Goal: Task Accomplishment & Management: Use online tool/utility

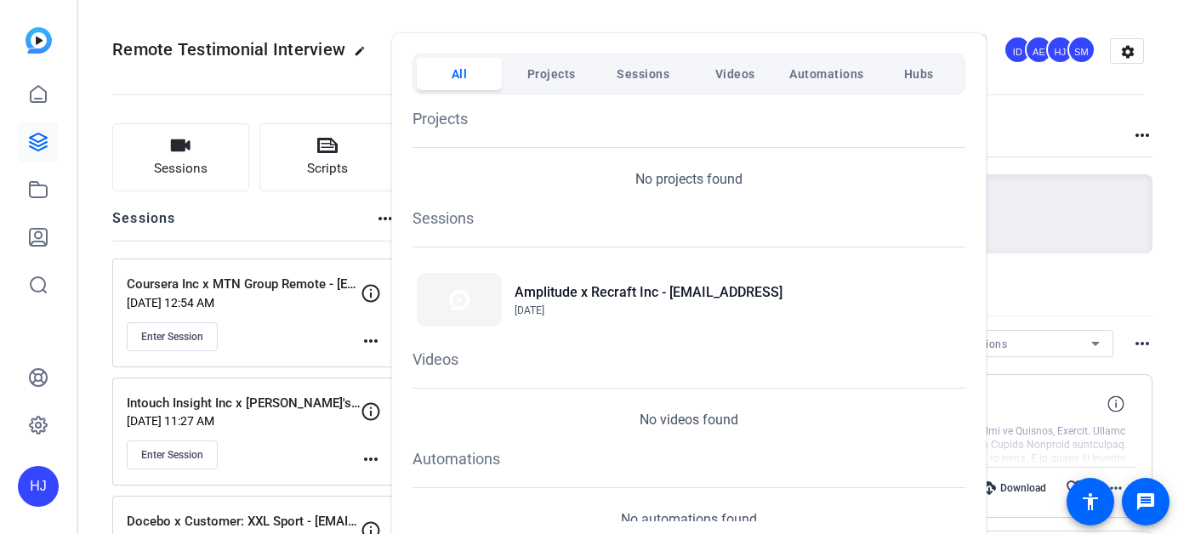
drag, startPoint x: 737, startPoint y: 36, endPoint x: 918, endPoint y: 201, distance: 244.4
click at [737, 36] on div "All Projects Sessions Videos Automations Hubs Projects No projects found Sessio…" at bounding box center [688, 287] width 595 height 510
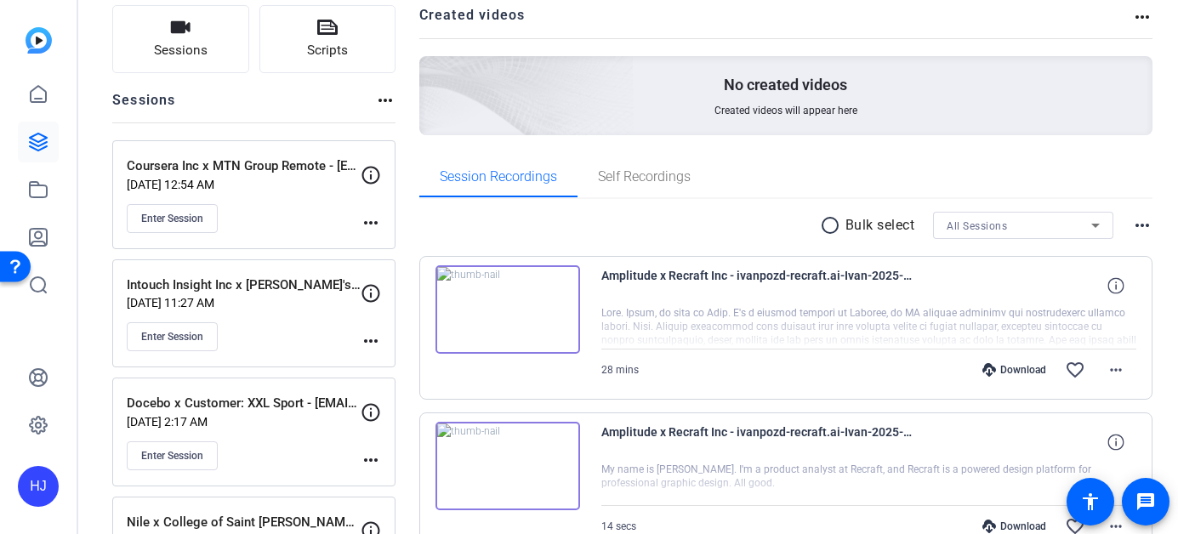
scroll to position [142, 0]
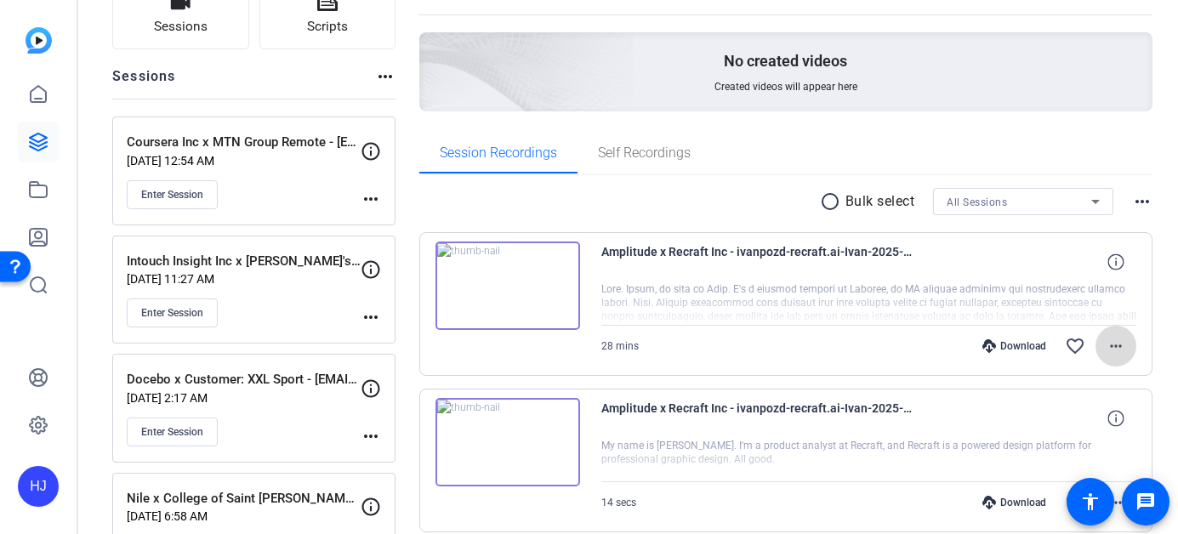
click at [1106, 344] on mat-icon "more_horiz" at bounding box center [1116, 346] width 20 height 20
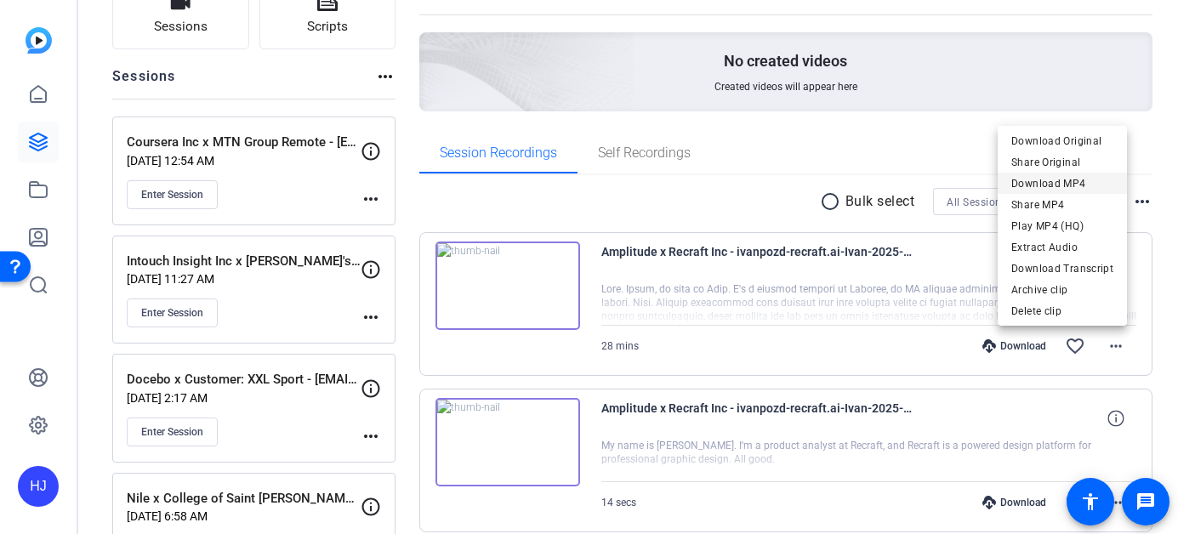
click at [1054, 179] on span "Download MP4" at bounding box center [1062, 184] width 102 height 20
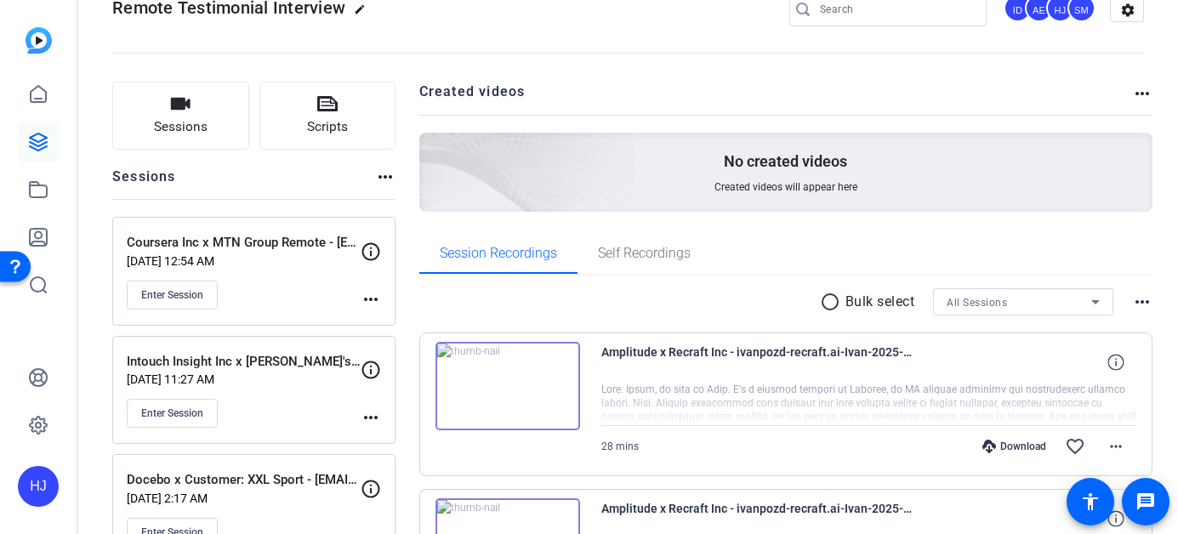
scroll to position [0, 0]
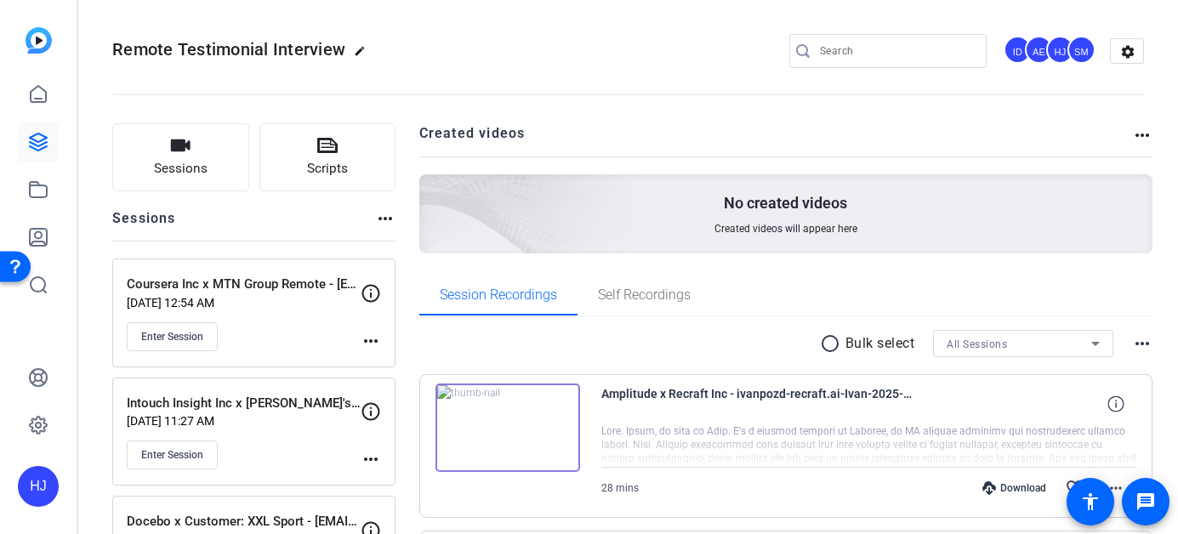
click at [839, 44] on input "Search" at bounding box center [896, 51] width 153 height 20
click at [831, 50] on input "Search" at bounding box center [896, 51] width 153 height 20
paste input "Varonis x Zebra Technologies"
type input "Varonis x Zebra Technologies"
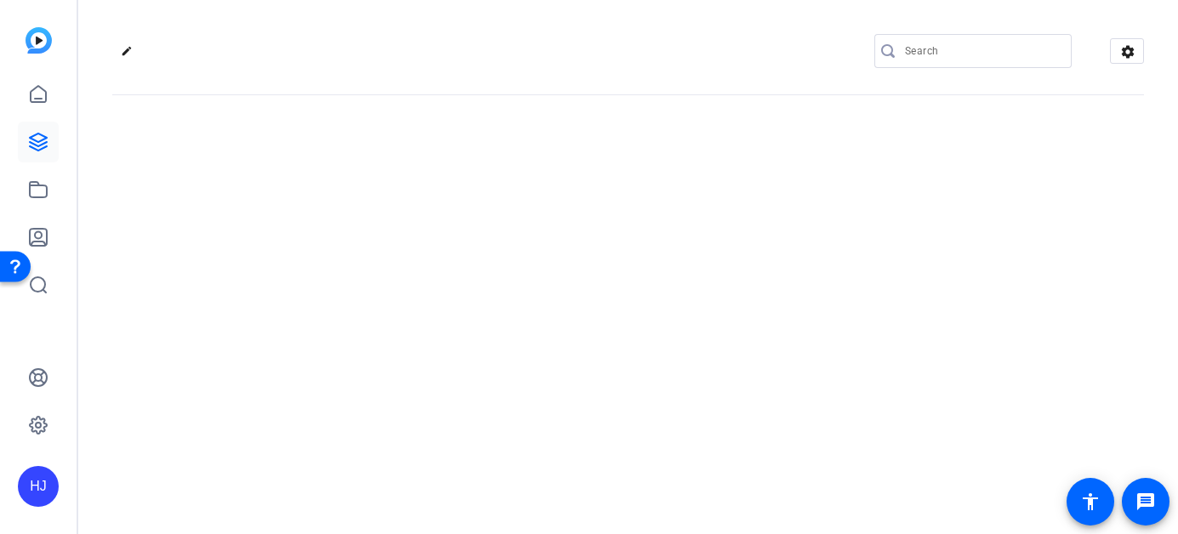
click at [937, 53] on input "Search" at bounding box center [981, 51] width 153 height 20
paste input "Varonis x Zebra Technologies"
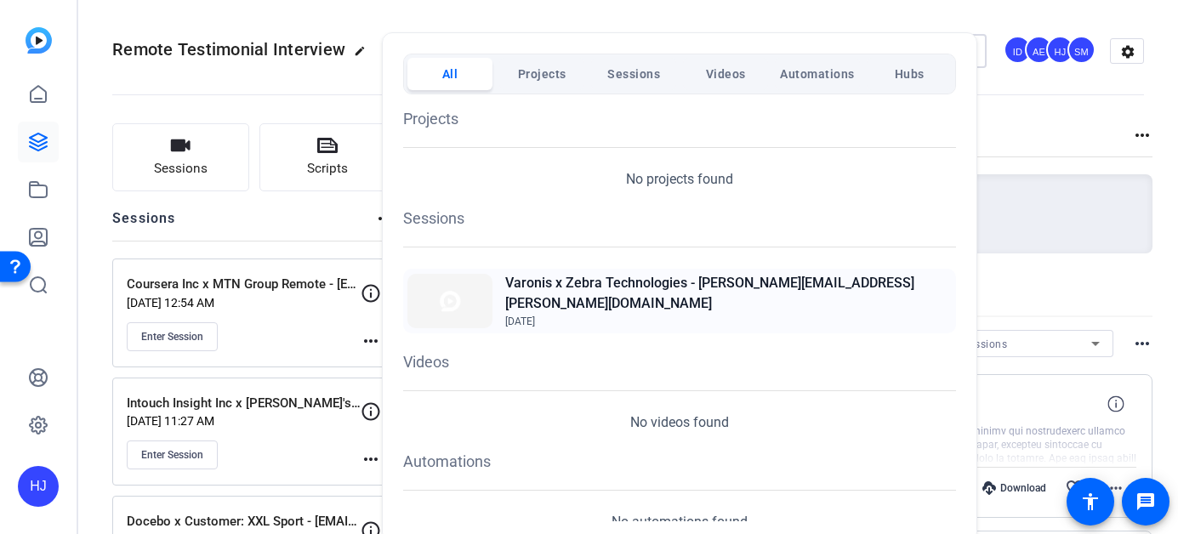
type input "Varonis x Zebra Technologies"
click at [673, 301] on h2 "Varonis x Zebra Technologies - [PERSON_NAME][EMAIL_ADDRESS][PERSON_NAME][DOMAIN…" at bounding box center [728, 293] width 447 height 41
click at [1009, 115] on div at bounding box center [589, 267] width 1178 height 534
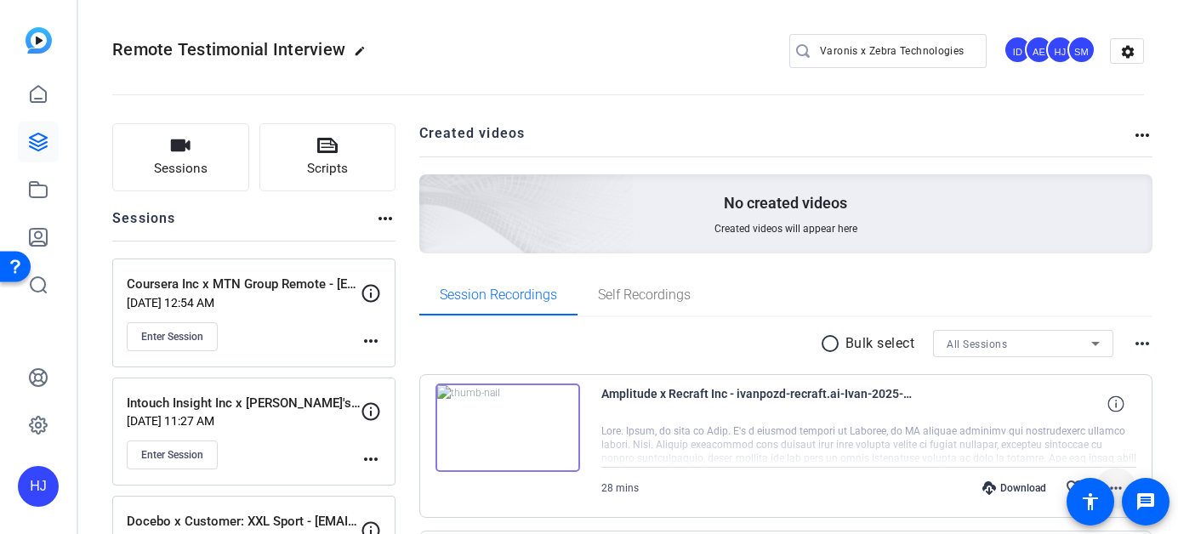
click at [1109, 309] on div "Session Recordings Self Recordings" at bounding box center [786, 295] width 734 height 41
click at [1107, 478] on mat-icon "more_horiz" at bounding box center [1116, 488] width 20 height 20
click at [1106, 478] on mat-icon "more_horiz" at bounding box center [1116, 488] width 20 height 20
click at [1107, 478] on mat-icon "more_horiz" at bounding box center [1116, 488] width 20 height 20
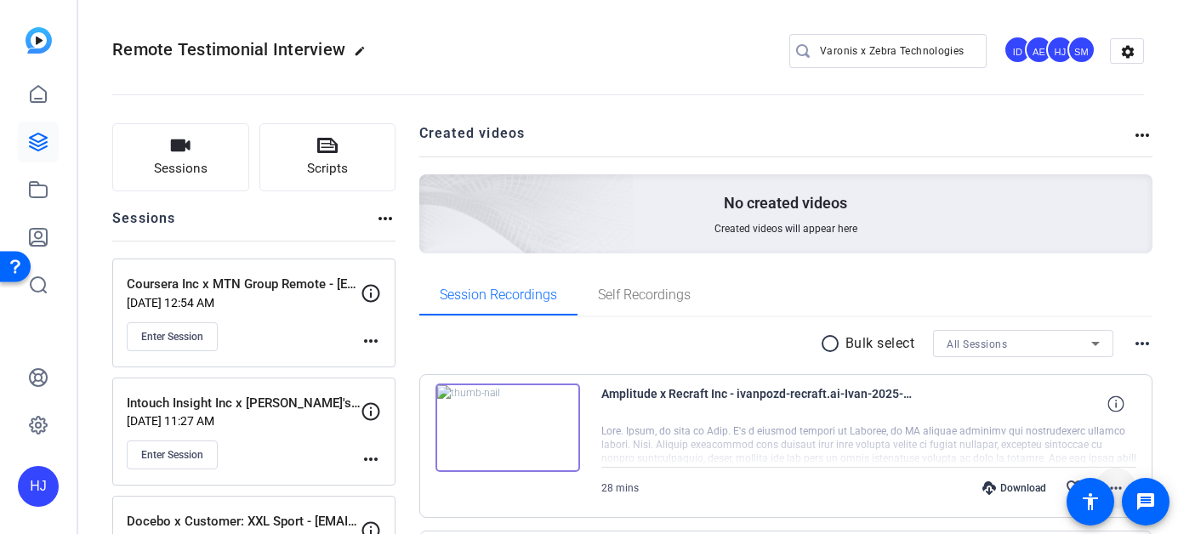
click at [1107, 478] on mat-icon "more_horiz" at bounding box center [1116, 488] width 20 height 20
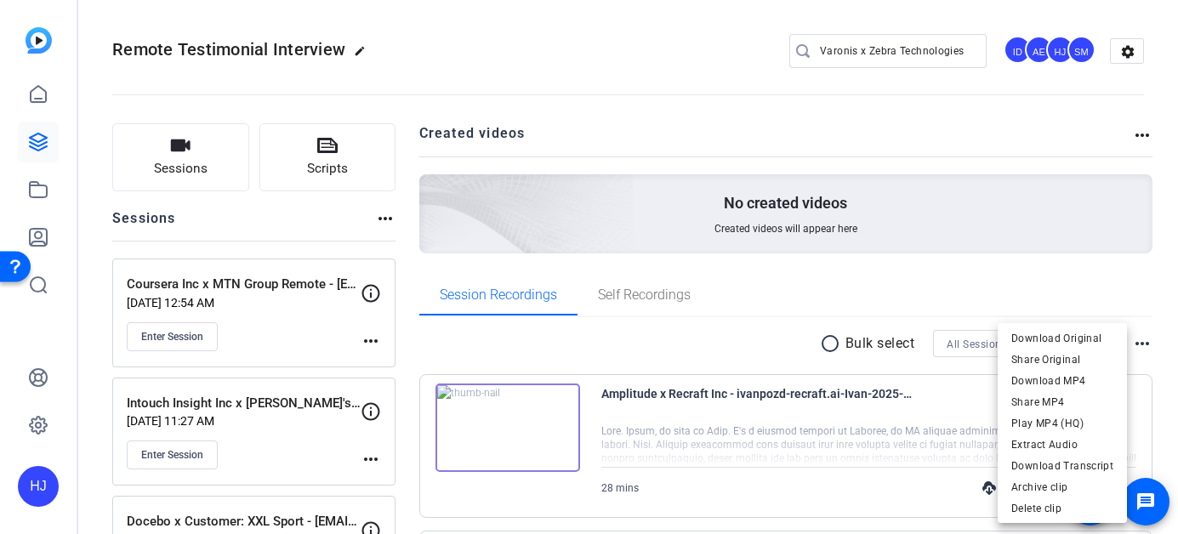
scroll to position [185, 0]
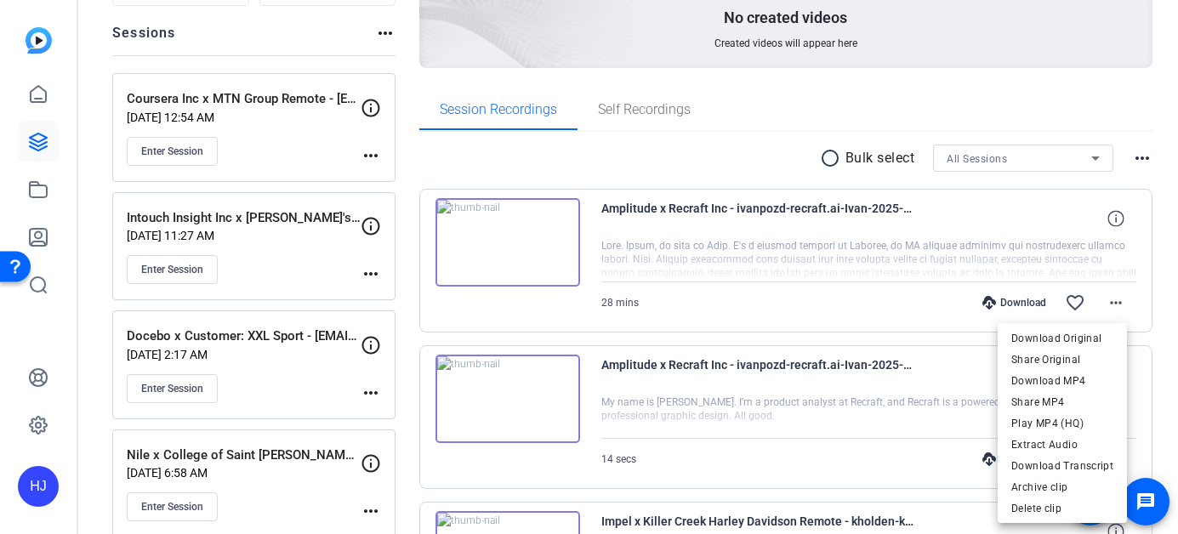
click at [1075, 379] on span "Download MP4" at bounding box center [1062, 381] width 102 height 20
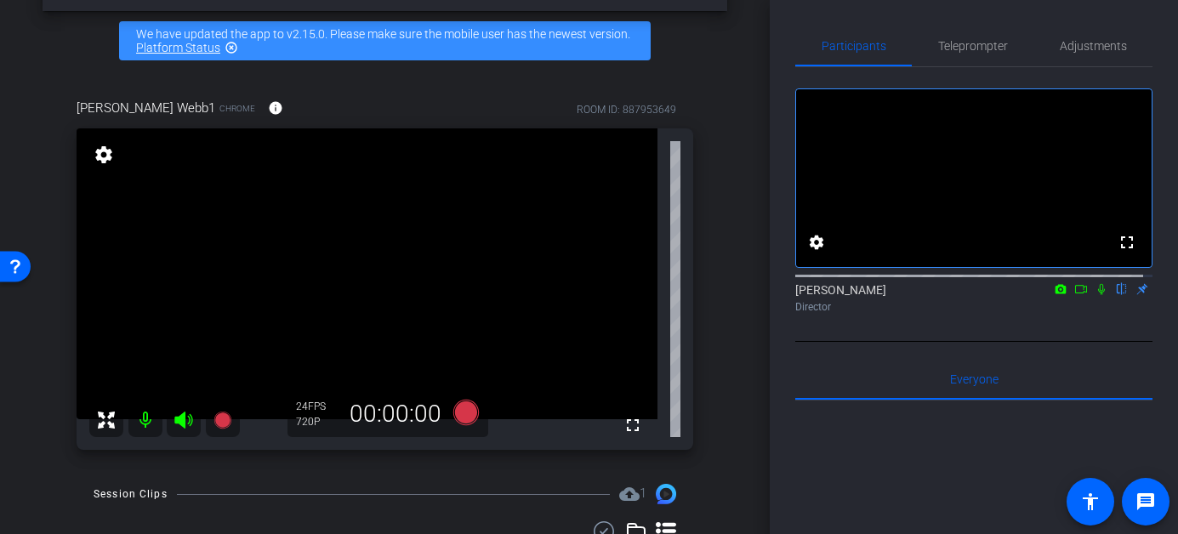
scroll to position [66, 0]
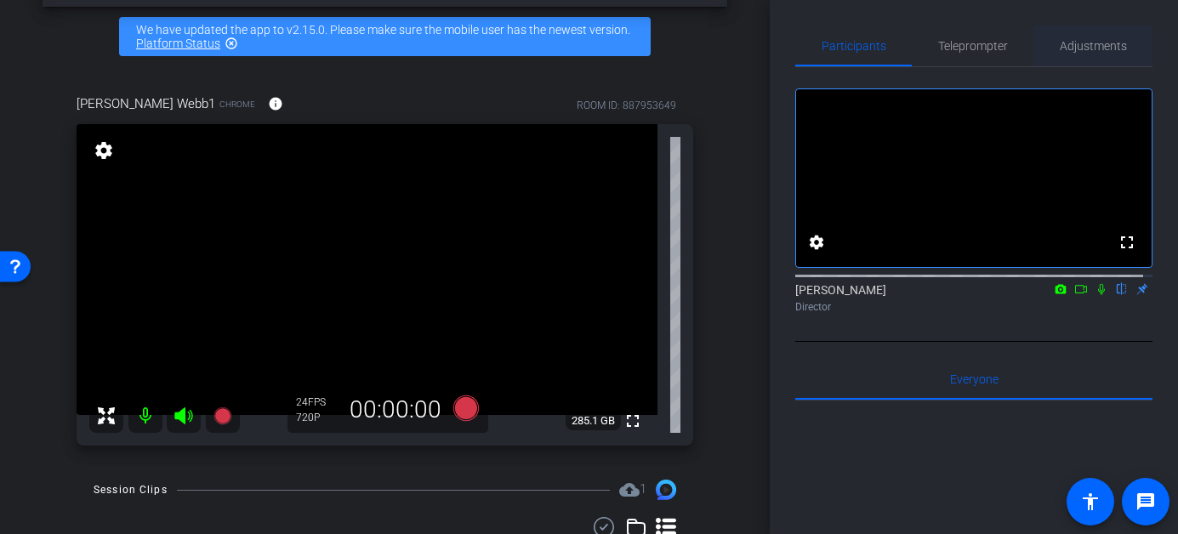
click at [1076, 45] on span "Adjustments" at bounding box center [1093, 46] width 67 height 12
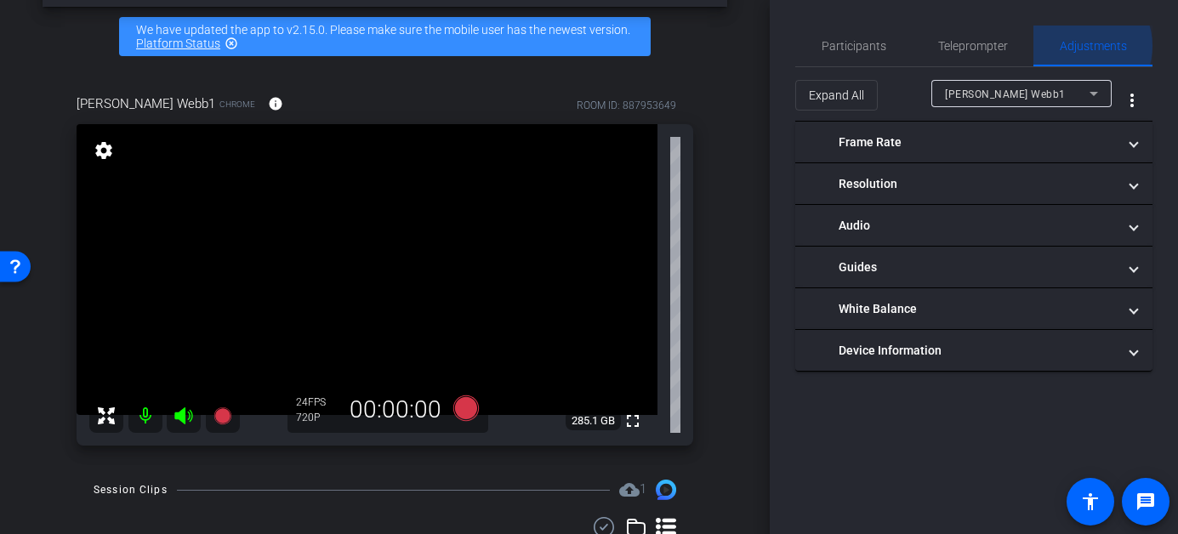
click at [1072, 47] on span "Adjustments" at bounding box center [1093, 46] width 67 height 12
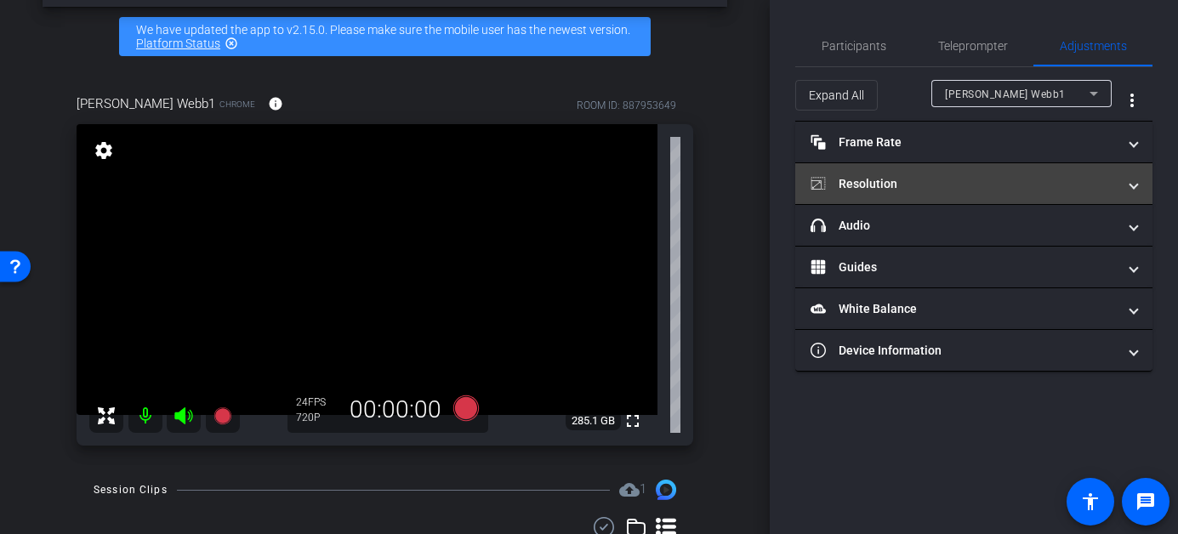
click at [913, 190] on mat-panel-title "Resolution" at bounding box center [964, 184] width 306 height 18
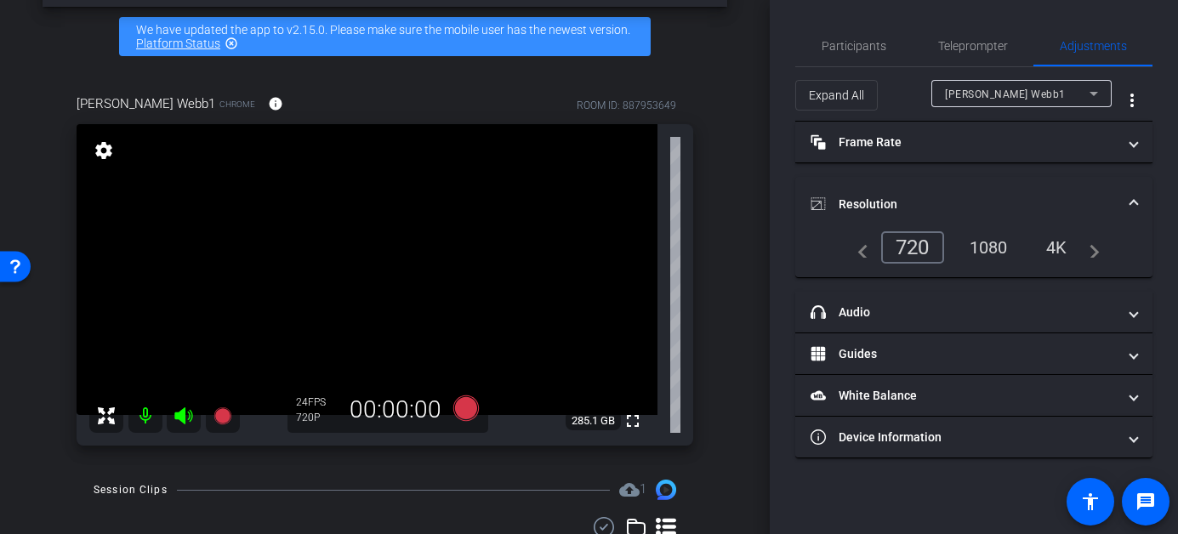
click at [986, 254] on div "1080" at bounding box center [989, 247] width 64 height 29
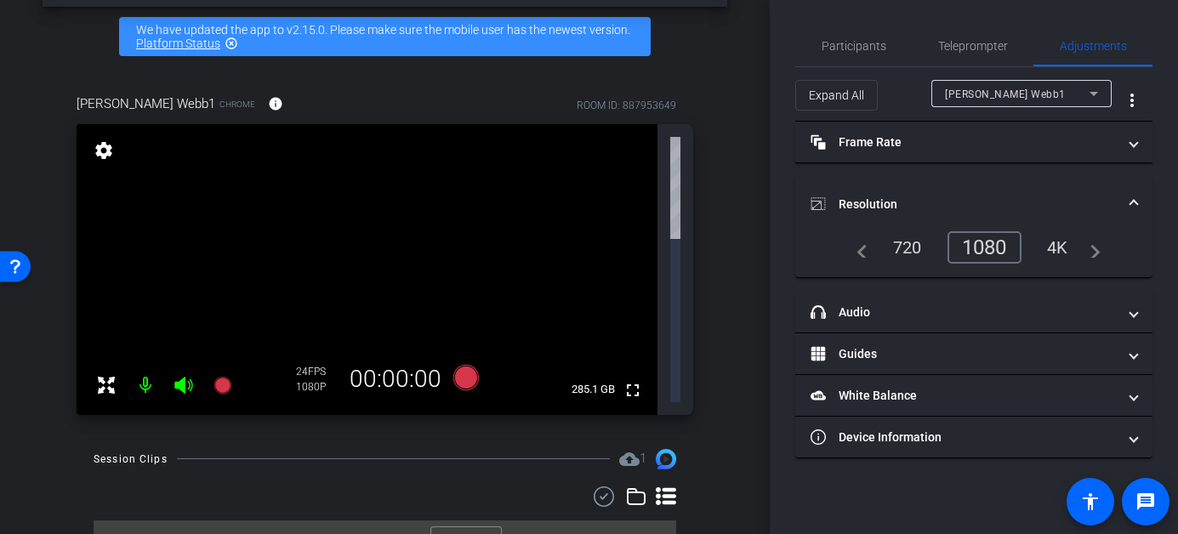
scroll to position [0, 0]
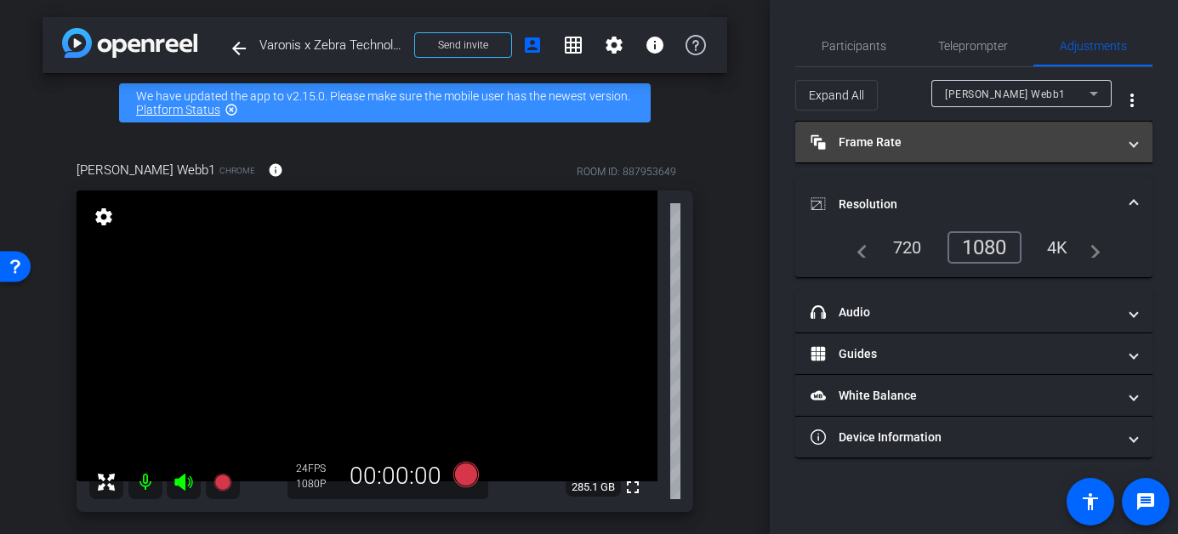
click at [954, 149] on mat-panel-title "Frame Rate Frame Rate" at bounding box center [964, 143] width 306 height 18
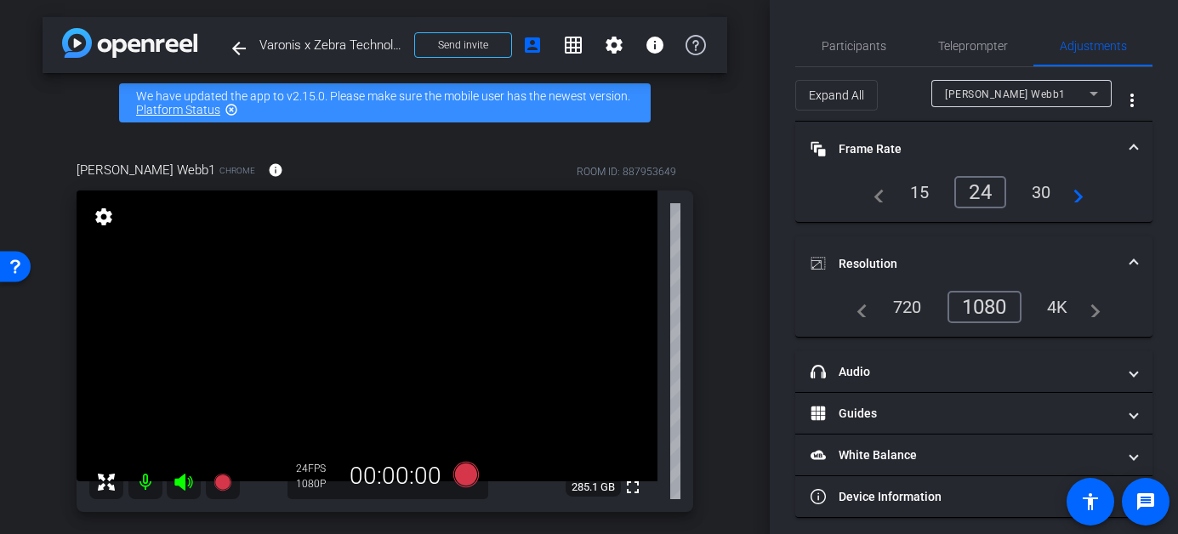
click at [1033, 196] on div "30" at bounding box center [1041, 192] width 45 height 29
click at [971, 200] on div "24" at bounding box center [976, 192] width 45 height 29
click at [1050, 311] on div "4K" at bounding box center [1057, 307] width 47 height 29
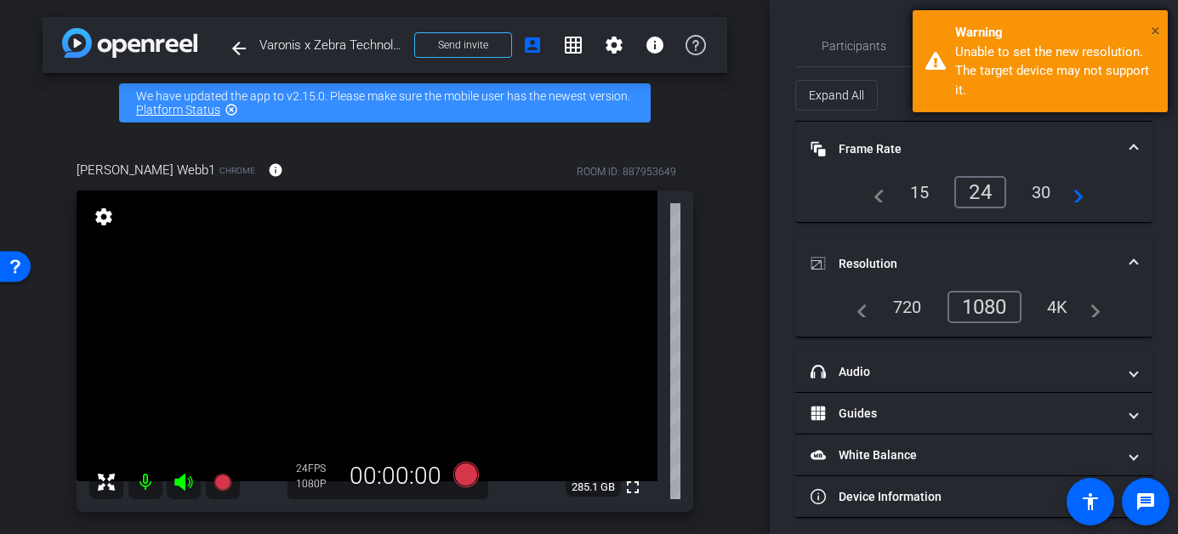
click at [1151, 25] on span "×" at bounding box center [1155, 30] width 9 height 20
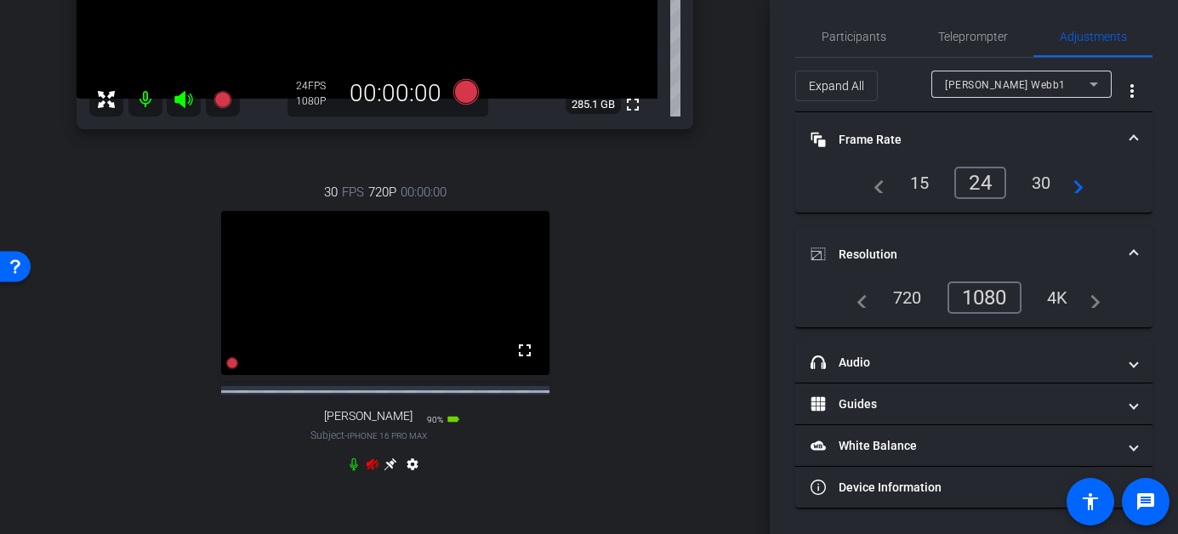
scroll to position [412, 0]
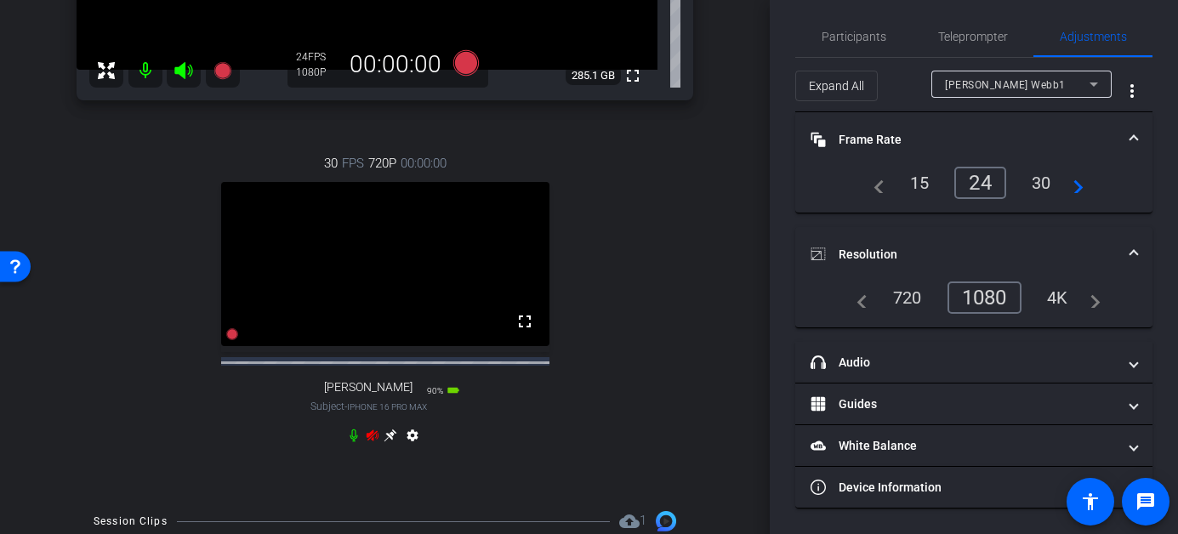
click at [367, 441] on icon at bounding box center [373, 435] width 12 height 11
click at [180, 65] on icon at bounding box center [183, 70] width 18 height 17
click at [146, 67] on mat-icon at bounding box center [145, 71] width 34 height 34
click at [349, 442] on icon at bounding box center [354, 436] width 10 height 13
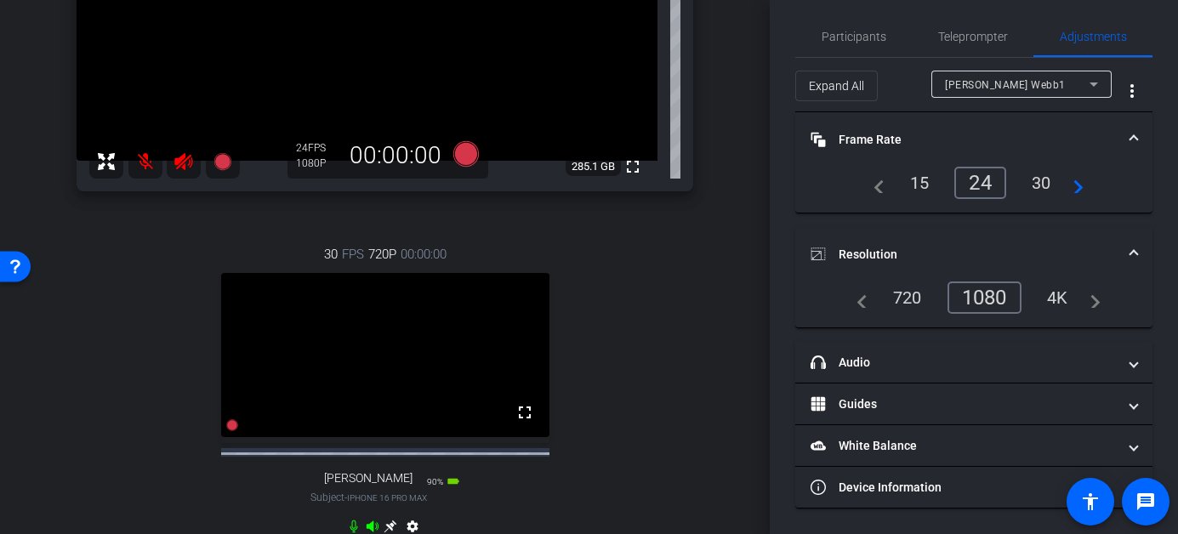
scroll to position [388, 0]
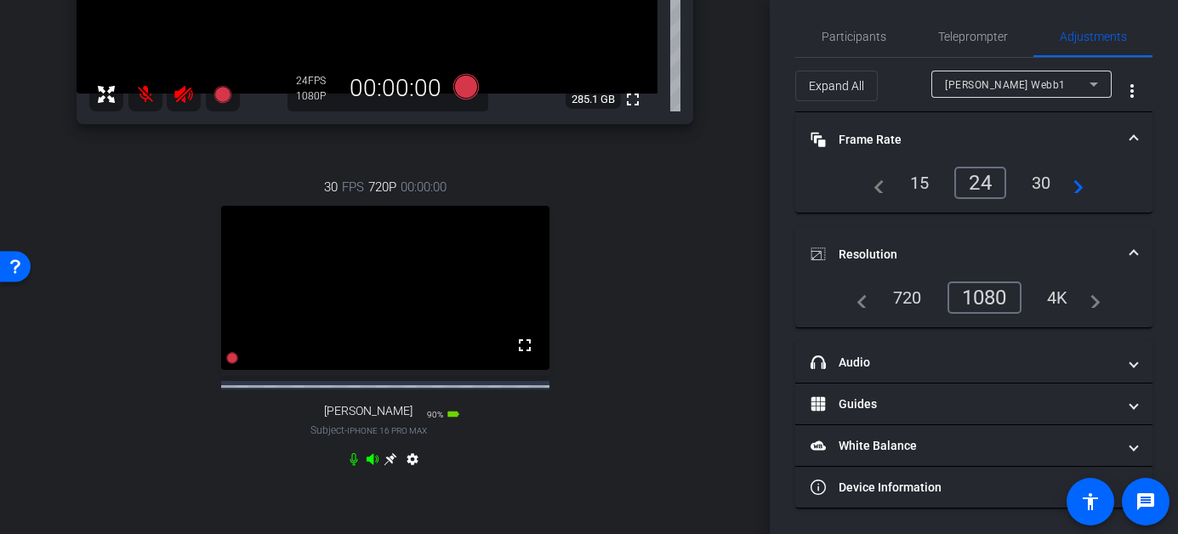
click at [385, 466] on icon at bounding box center [391, 459] width 14 height 14
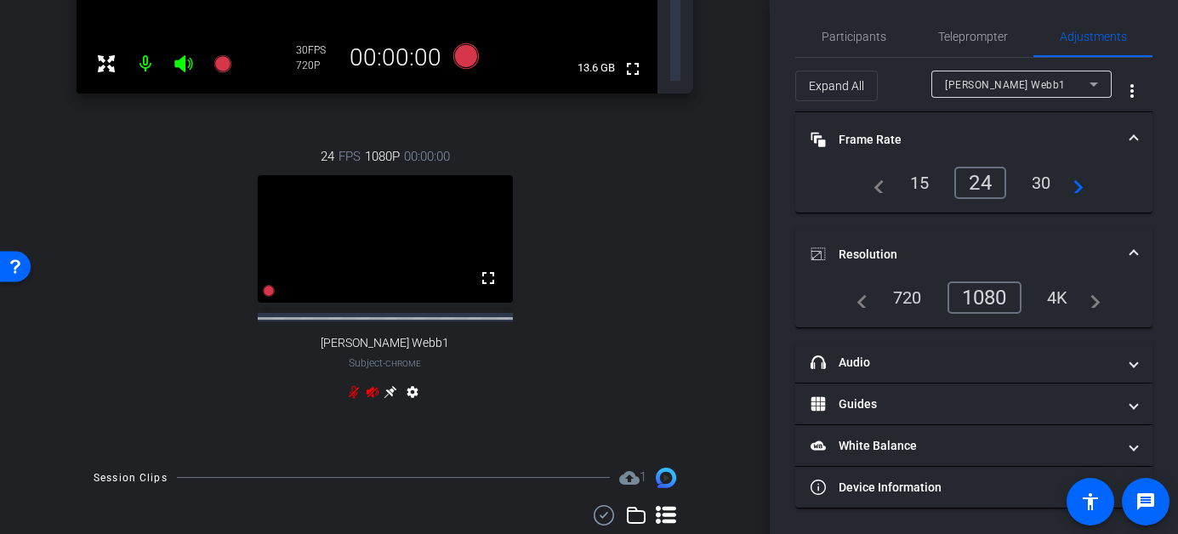
scroll to position [92, 0]
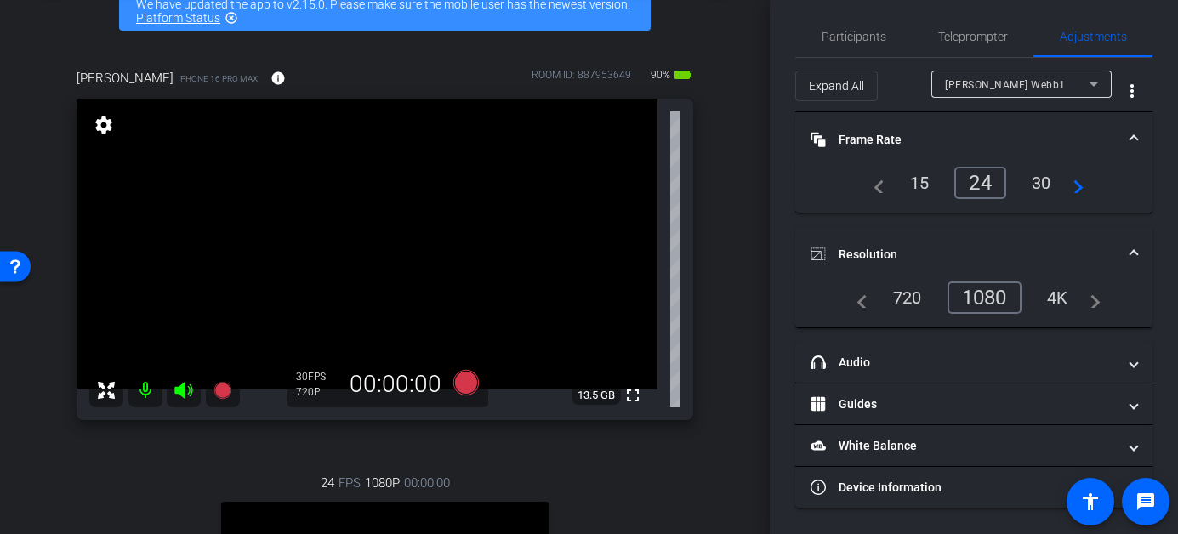
click at [1011, 86] on span "Matthew Webb1" at bounding box center [1005, 85] width 121 height 12
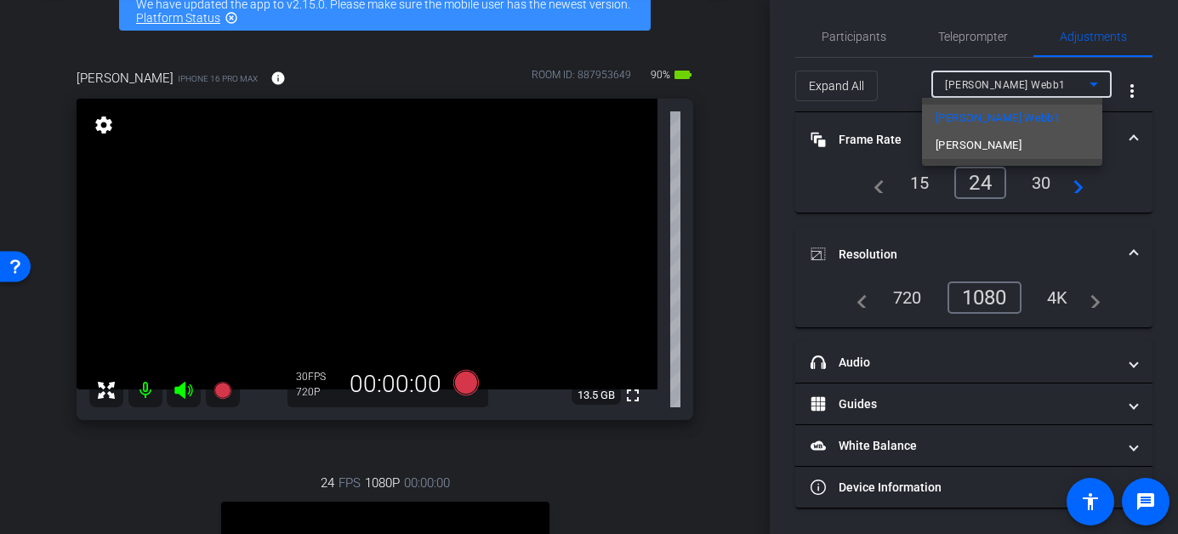
click at [986, 139] on span "Matthew Webb" at bounding box center [979, 145] width 86 height 20
type input "1000"
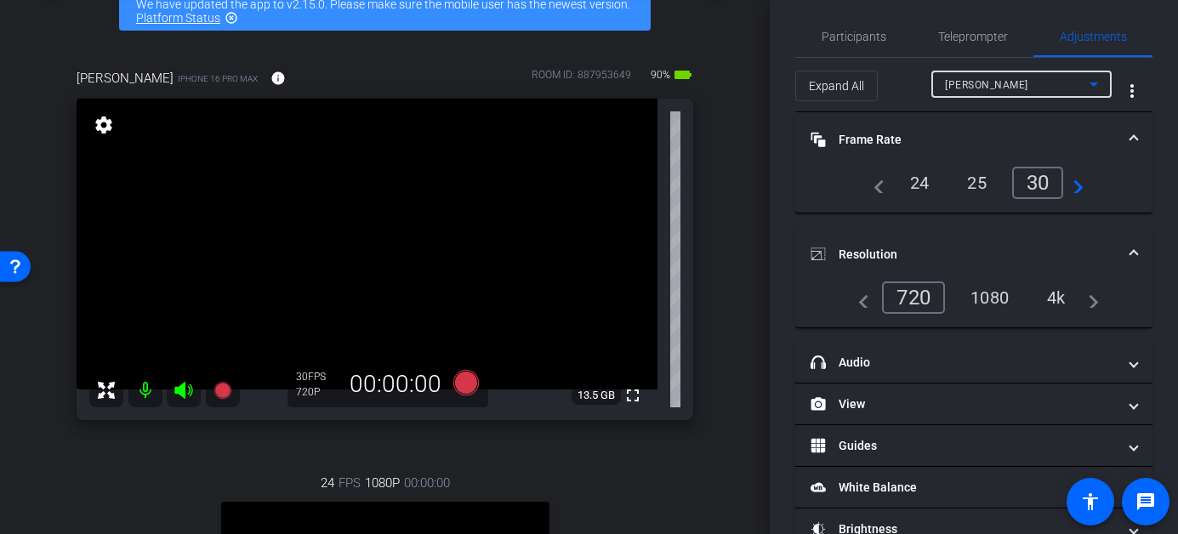
click at [919, 176] on div "24" at bounding box center [919, 182] width 45 height 29
click at [981, 299] on div "1080" at bounding box center [990, 297] width 64 height 29
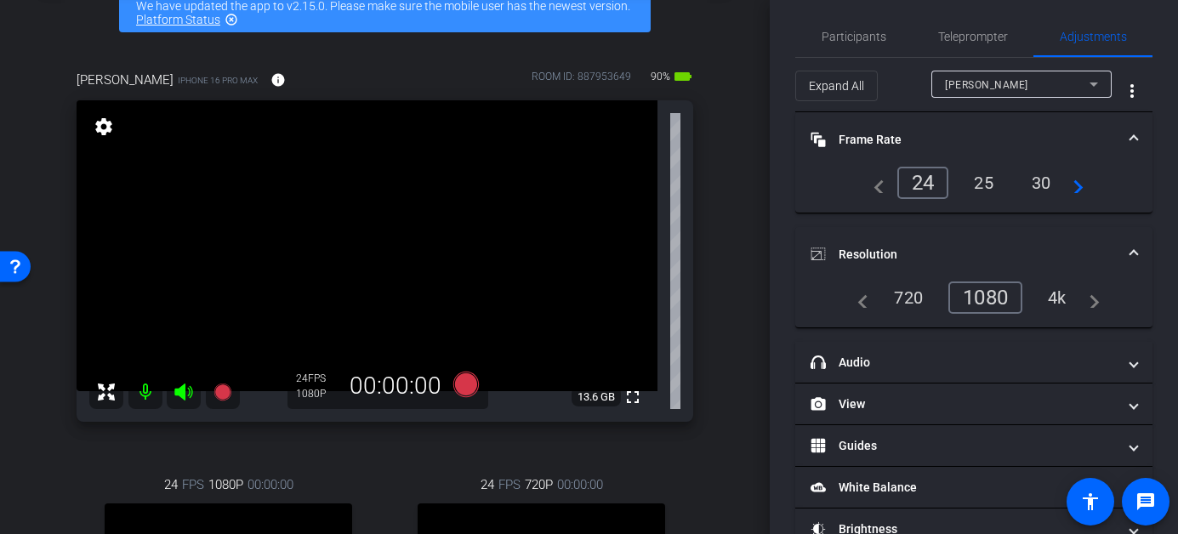
scroll to position [77, 0]
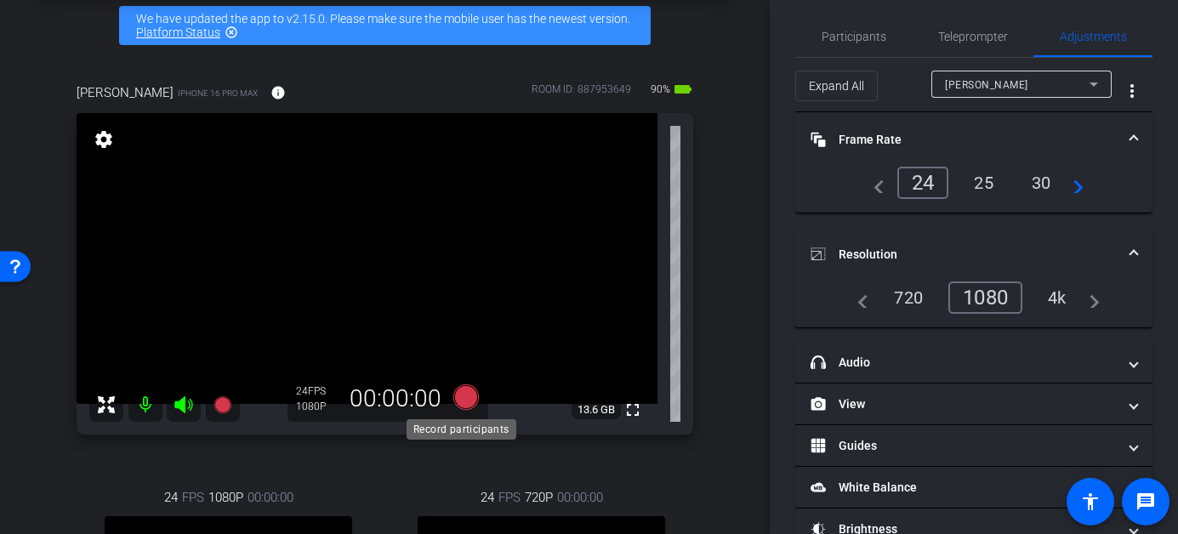
click at [458, 398] on icon at bounding box center [465, 397] width 26 height 26
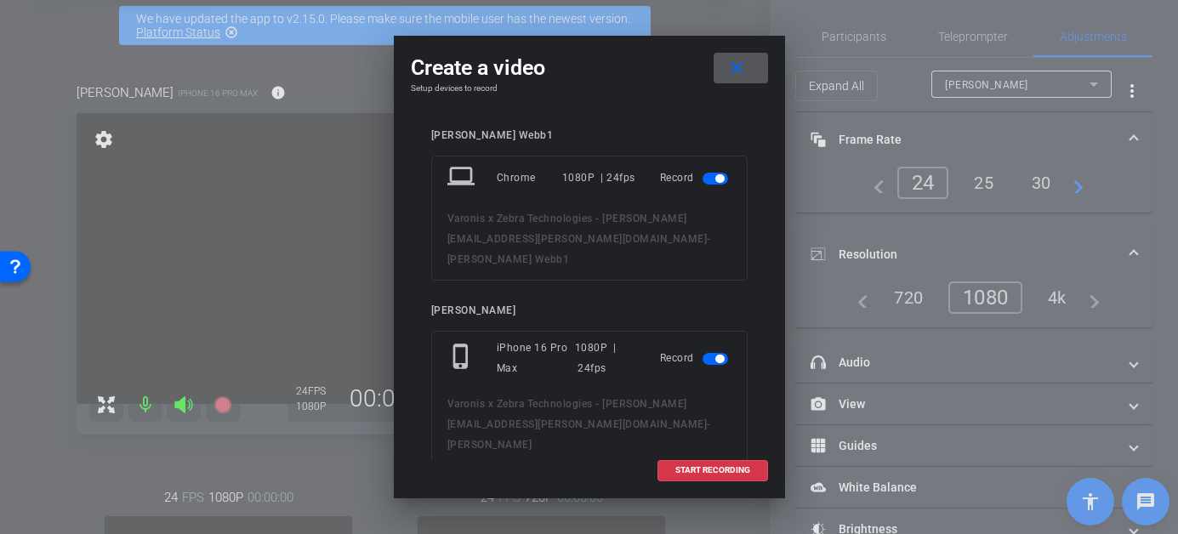
click at [703, 179] on span "button" at bounding box center [716, 179] width 26 height 12
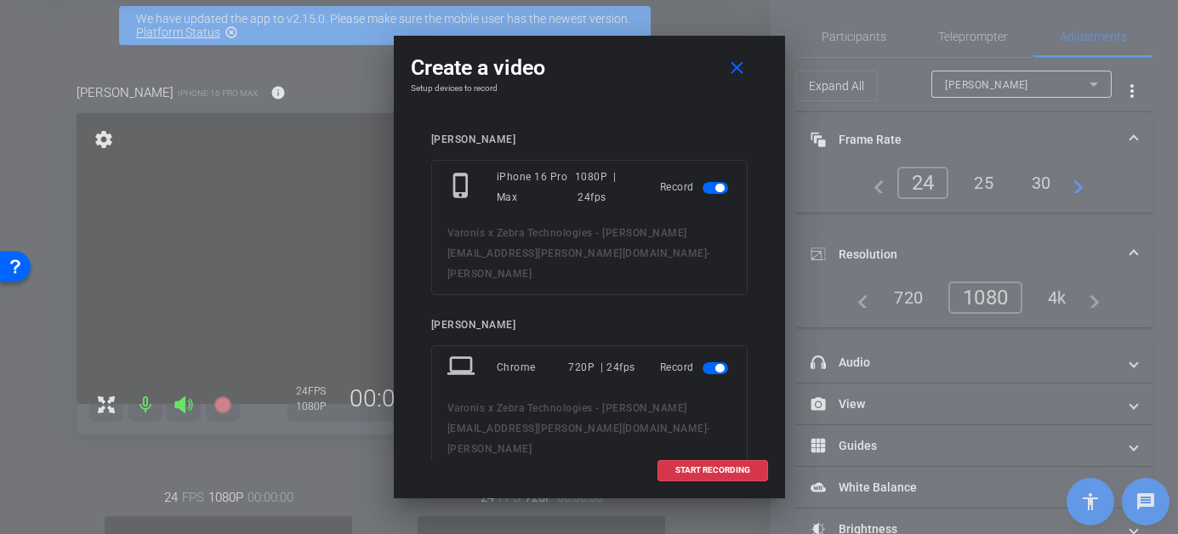
scroll to position [95, 0]
click at [703, 361] on span "button" at bounding box center [716, 367] width 26 height 12
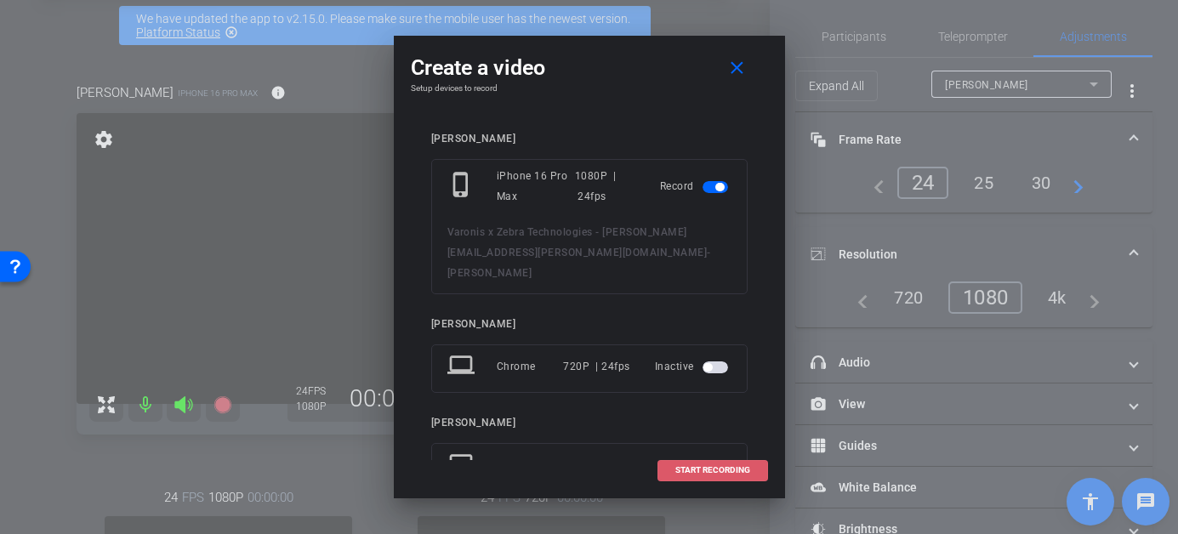
click at [688, 473] on span "START RECORDING" at bounding box center [712, 470] width 75 height 9
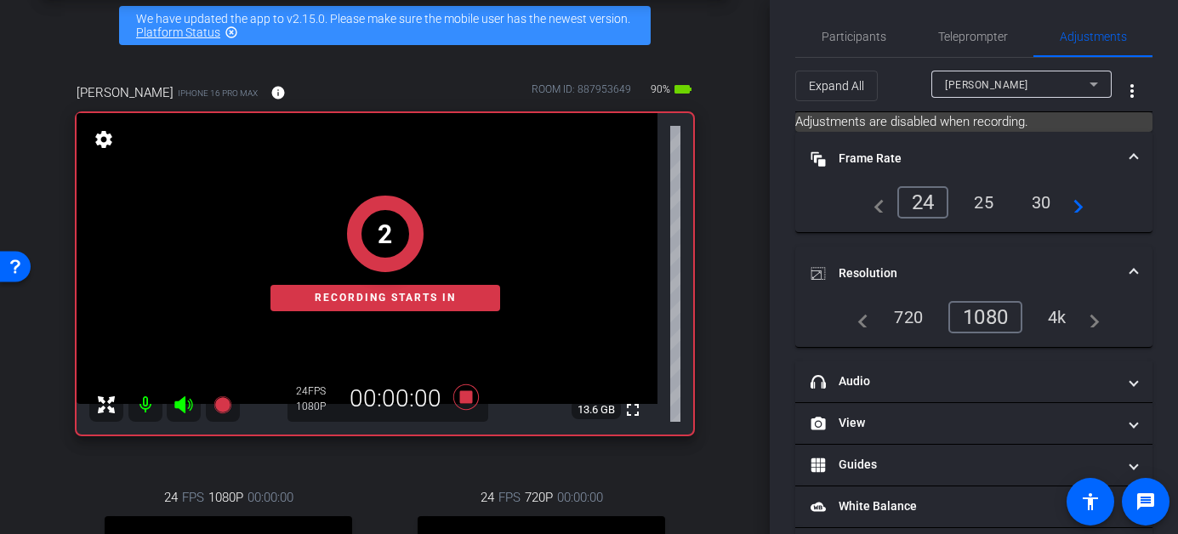
scroll to position [0, 0]
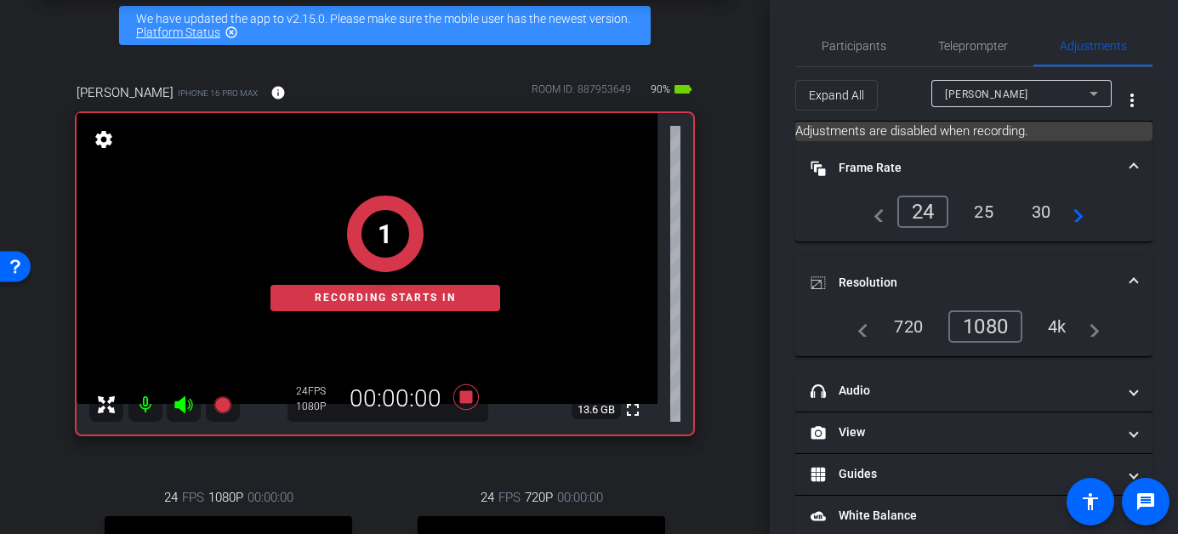
click at [865, 50] on span "Participants" at bounding box center [854, 46] width 65 height 12
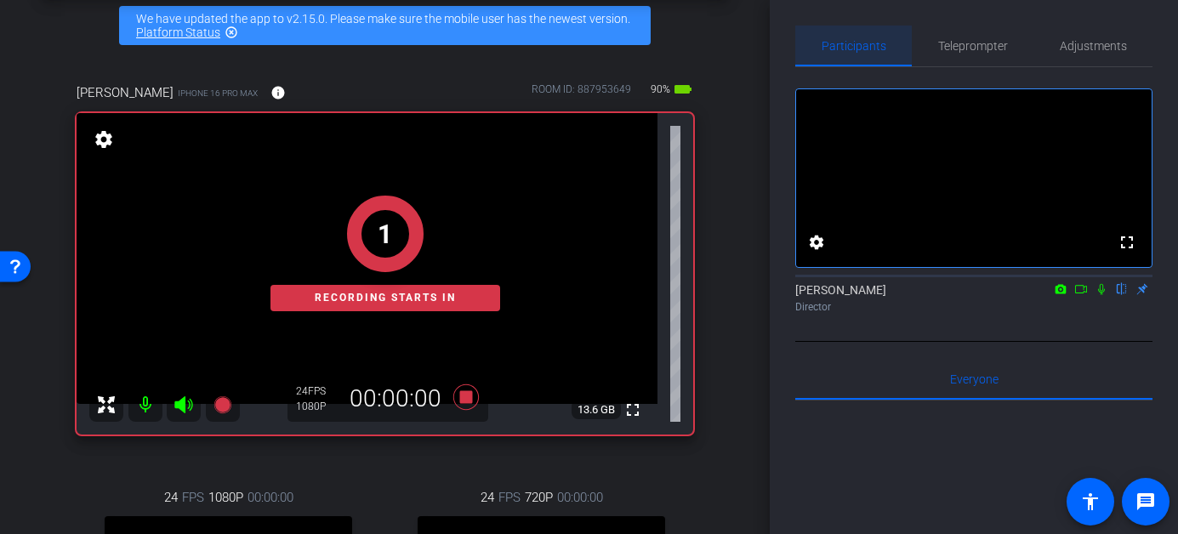
click at [1095, 283] on icon at bounding box center [1102, 289] width 14 height 12
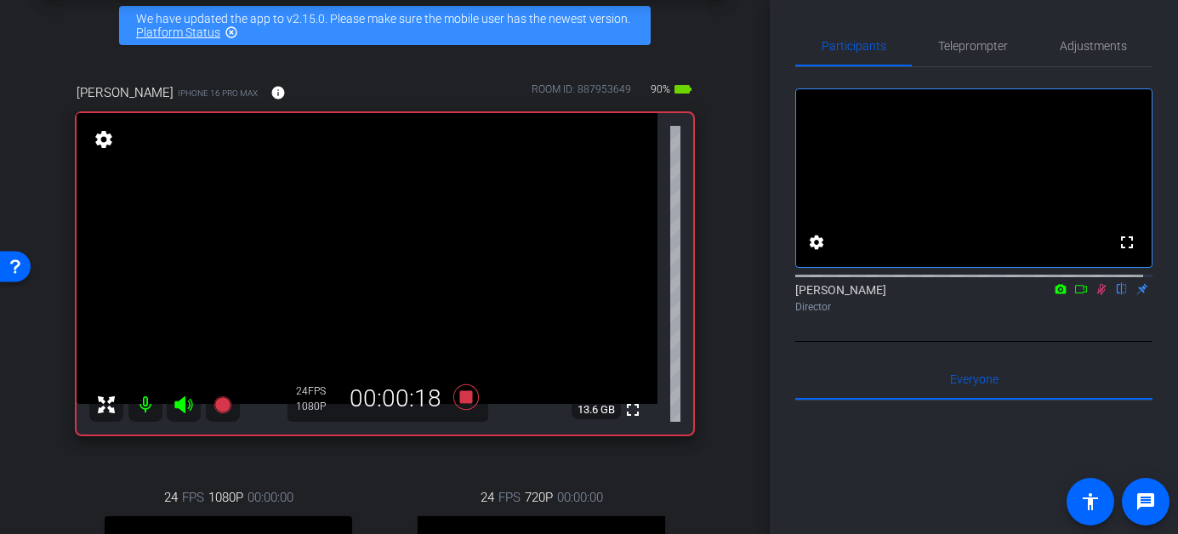
click at [1097, 295] on icon at bounding box center [1101, 289] width 9 height 11
click at [1098, 295] on icon at bounding box center [1101, 289] width 7 height 11
click at [1097, 295] on icon at bounding box center [1101, 289] width 9 height 11
click at [458, 399] on icon at bounding box center [465, 397] width 26 height 26
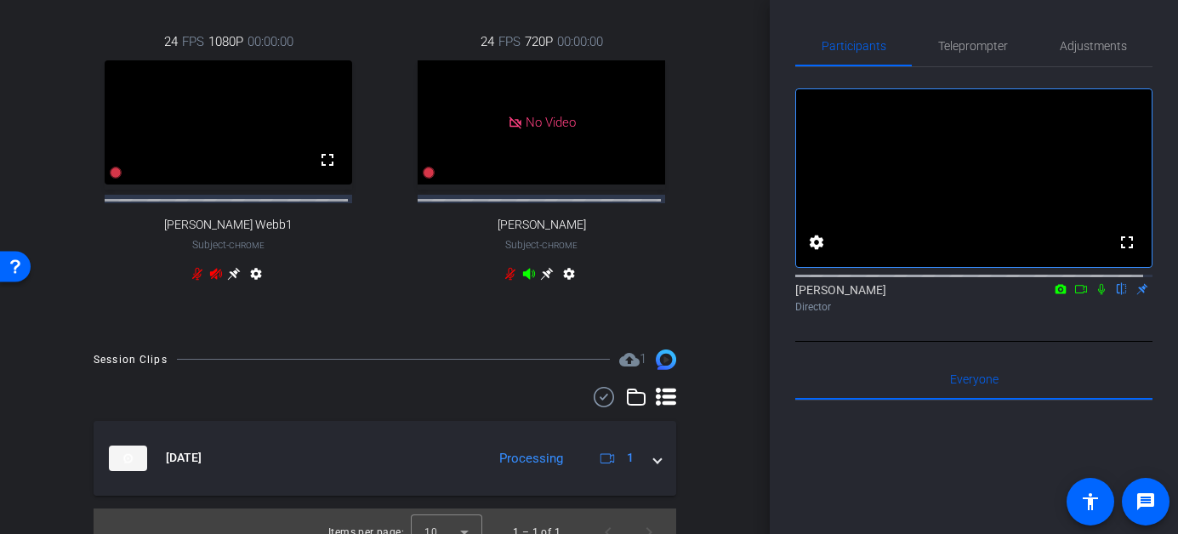
scroll to position [568, 0]
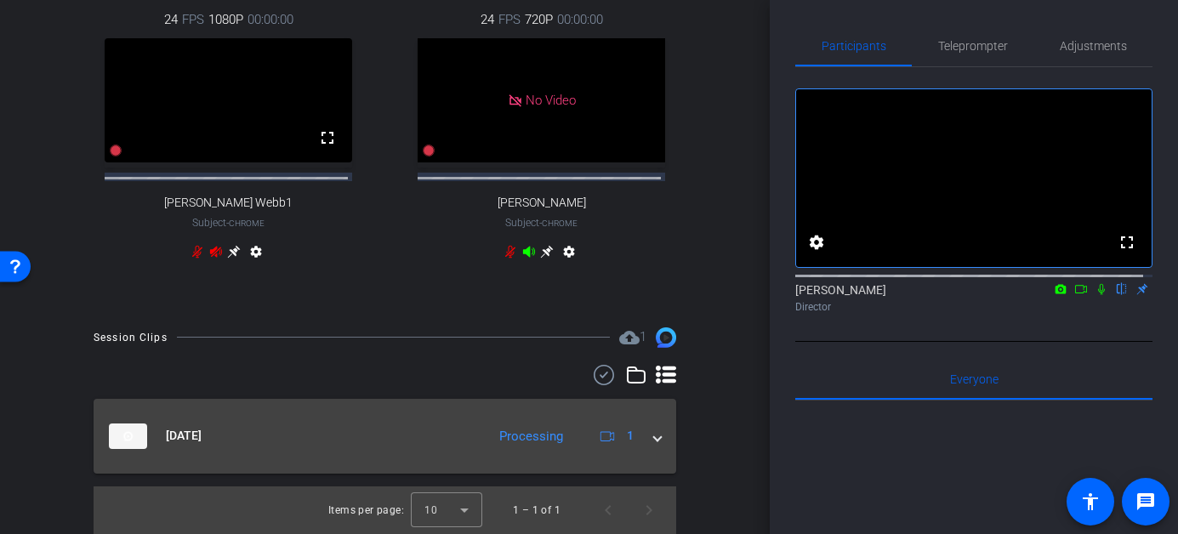
click at [654, 441] on span at bounding box center [657, 436] width 7 height 18
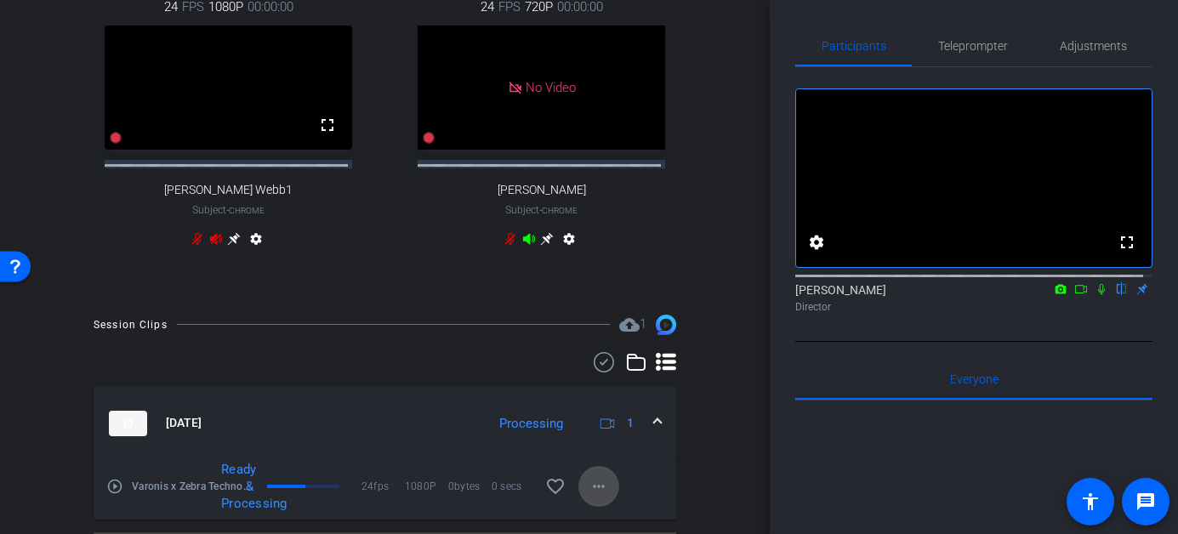
click at [595, 492] on mat-icon "more_horiz" at bounding box center [599, 486] width 20 height 20
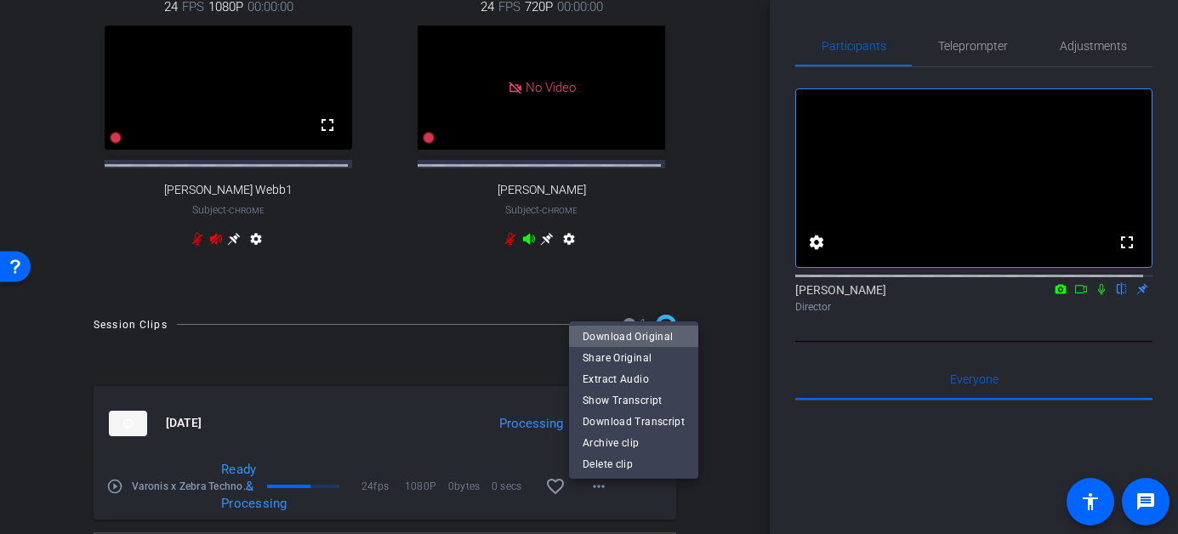
click at [640, 333] on span "Download Original" at bounding box center [634, 337] width 102 height 20
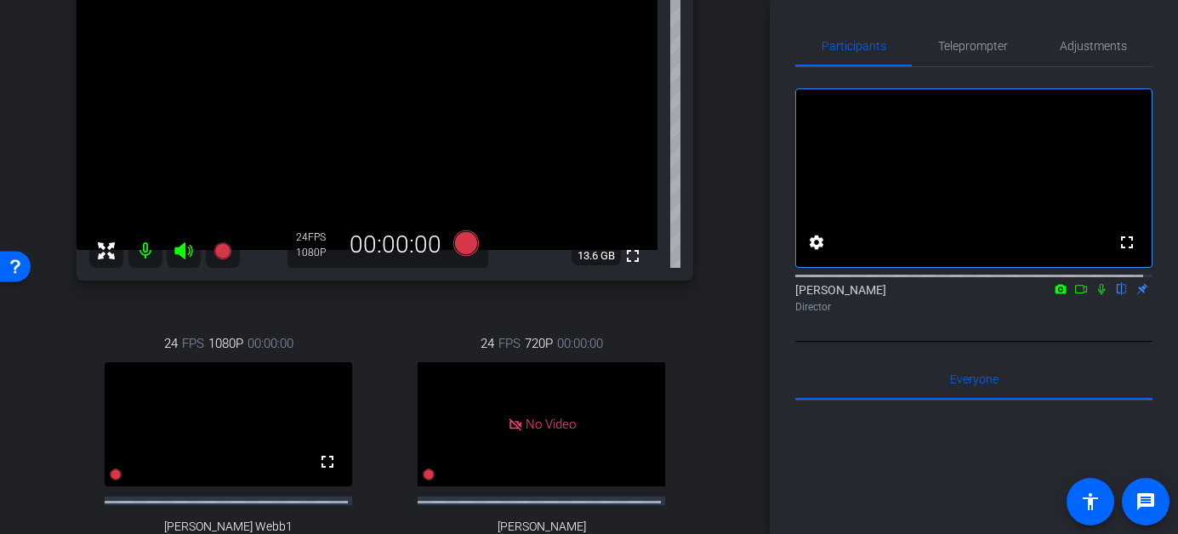
scroll to position [239, 0]
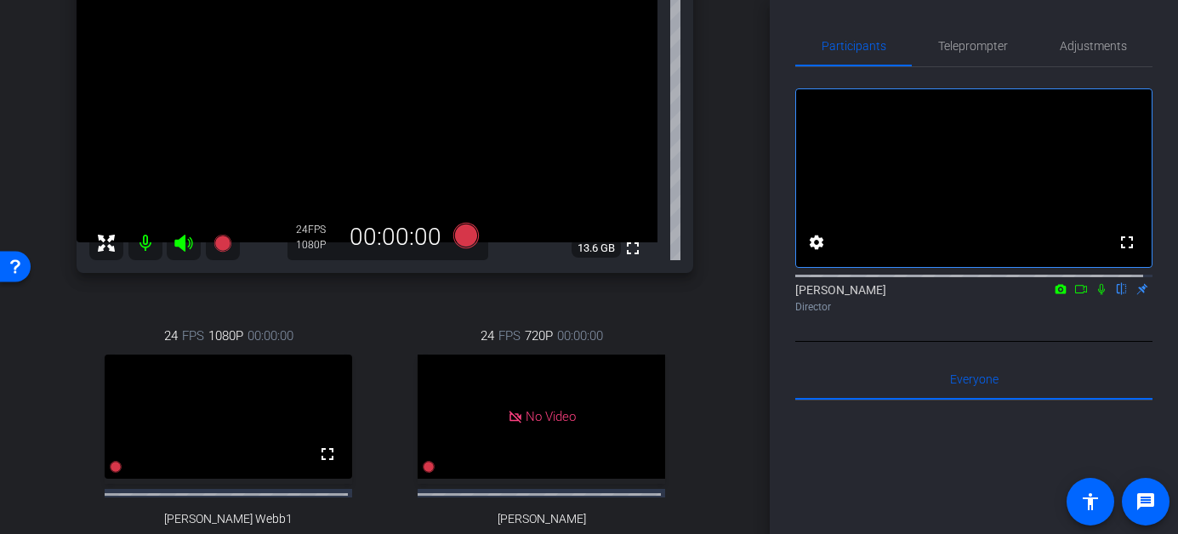
click at [184, 242] on icon at bounding box center [183, 243] width 18 height 17
click at [145, 247] on mat-icon at bounding box center [145, 243] width 34 height 34
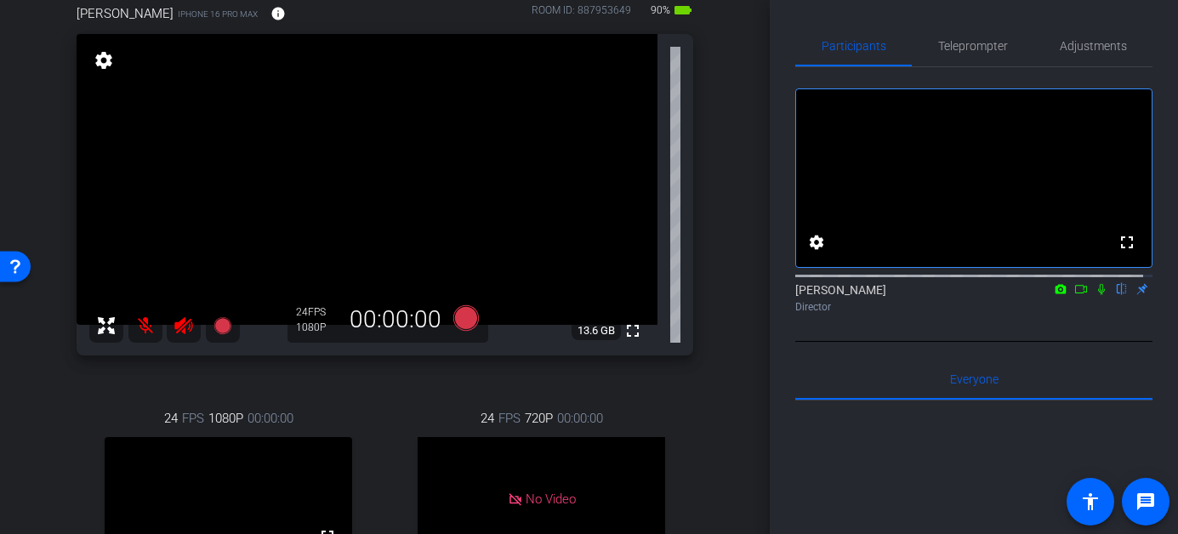
scroll to position [152, 0]
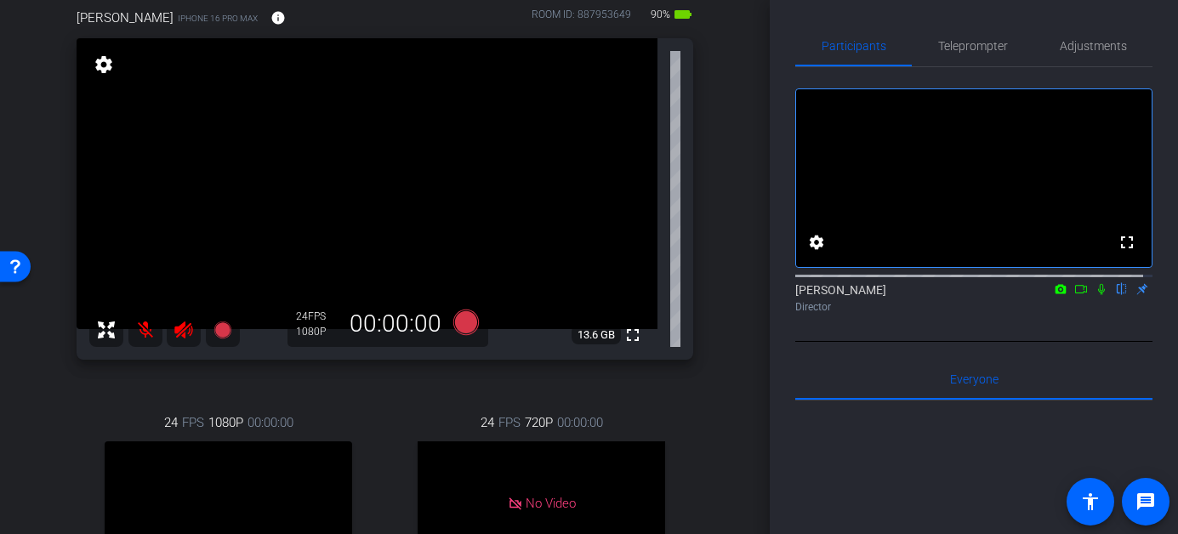
click at [182, 330] on icon at bounding box center [184, 330] width 20 height 20
click at [145, 333] on mat-icon at bounding box center [145, 330] width 34 height 34
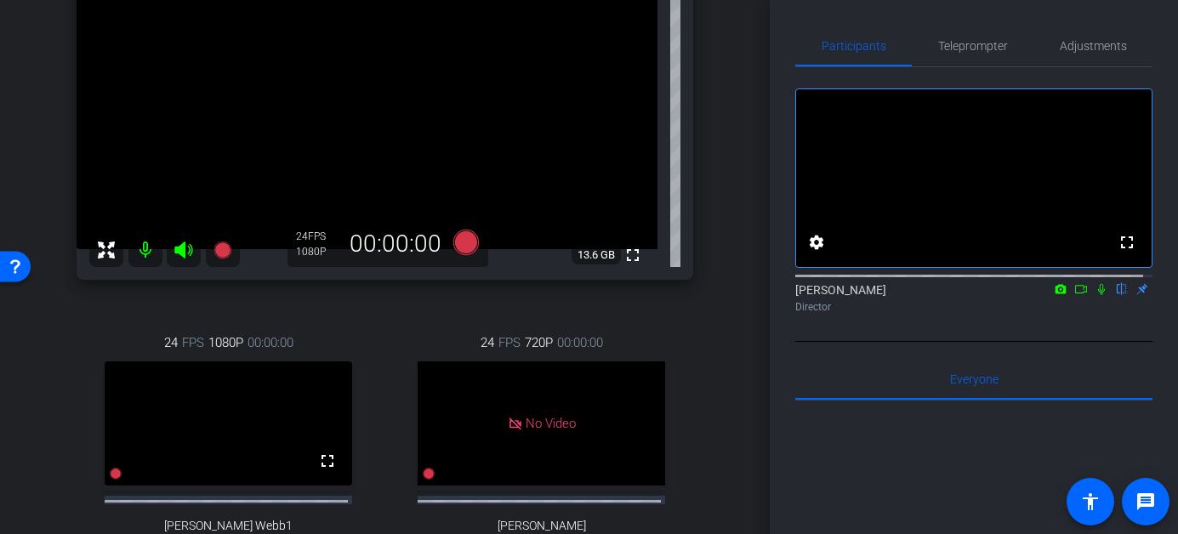
scroll to position [216, 0]
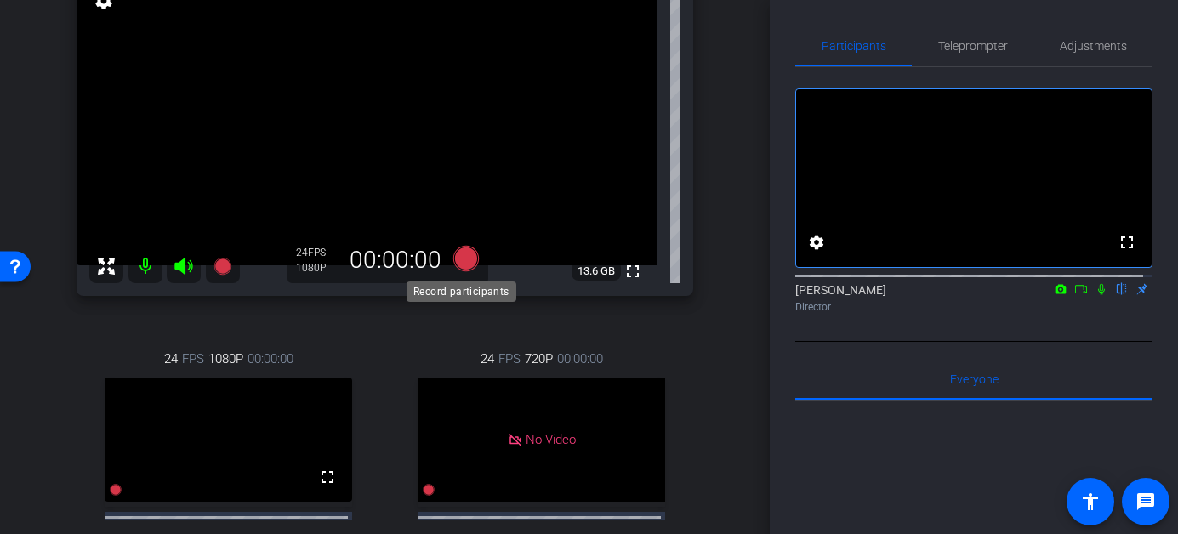
click at [458, 261] on icon at bounding box center [465, 259] width 26 height 26
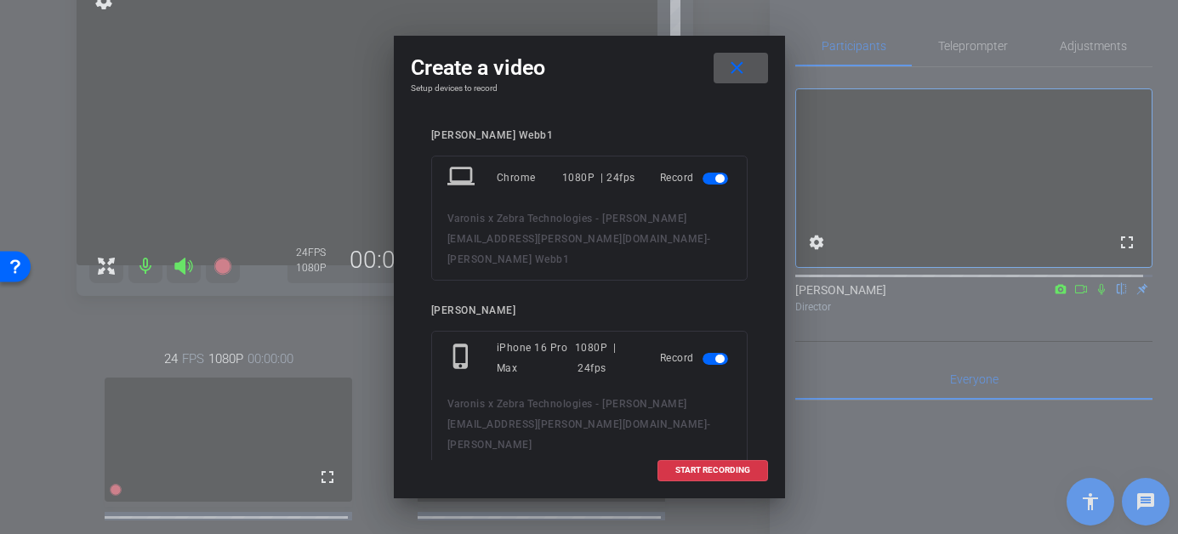
click at [703, 174] on span "button" at bounding box center [716, 179] width 26 height 12
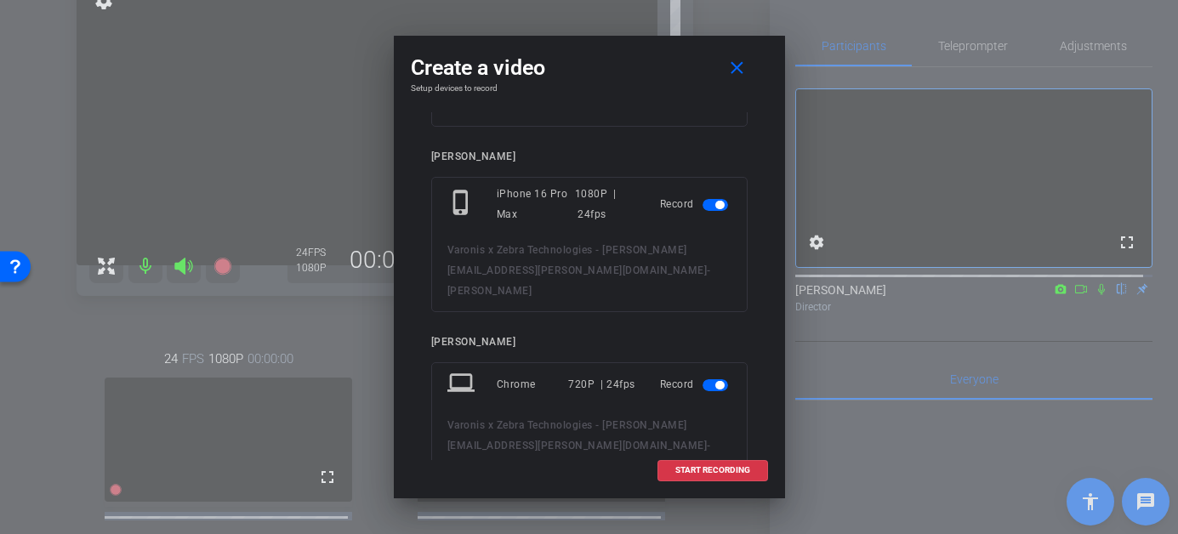
scroll to position [87, 0]
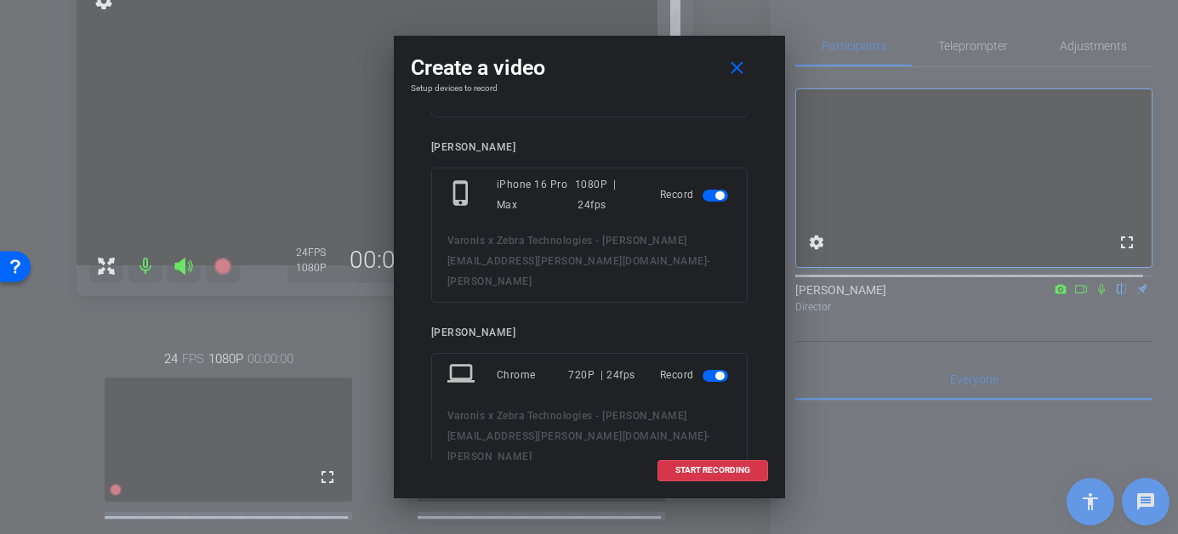
click at [703, 370] on span "button" at bounding box center [716, 376] width 26 height 12
click at [680, 468] on span "START RECORDING" at bounding box center [712, 470] width 75 height 9
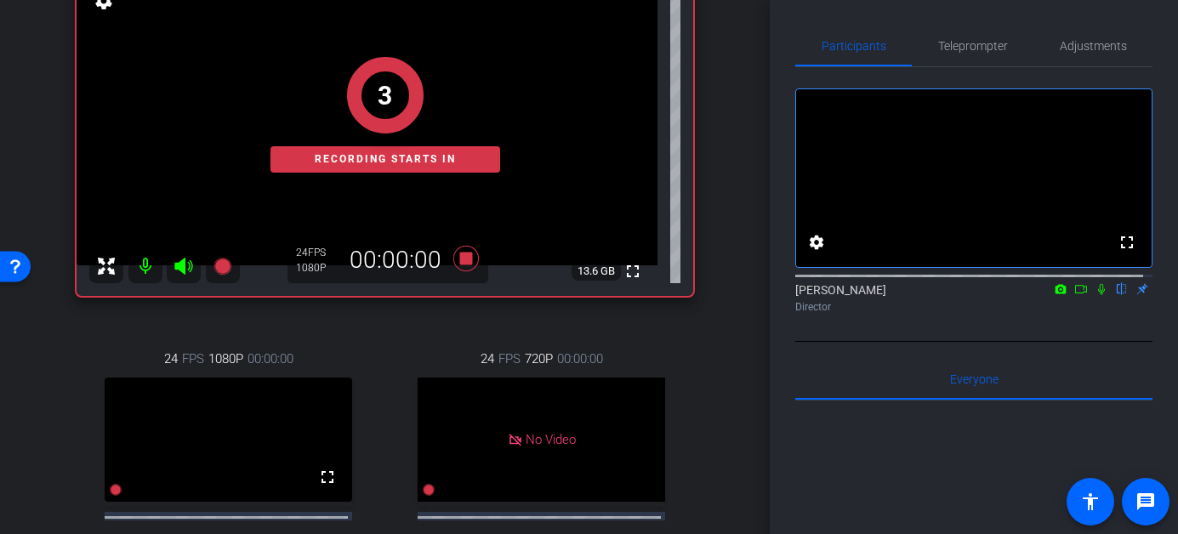
click at [1074, 295] on icon at bounding box center [1081, 289] width 14 height 12
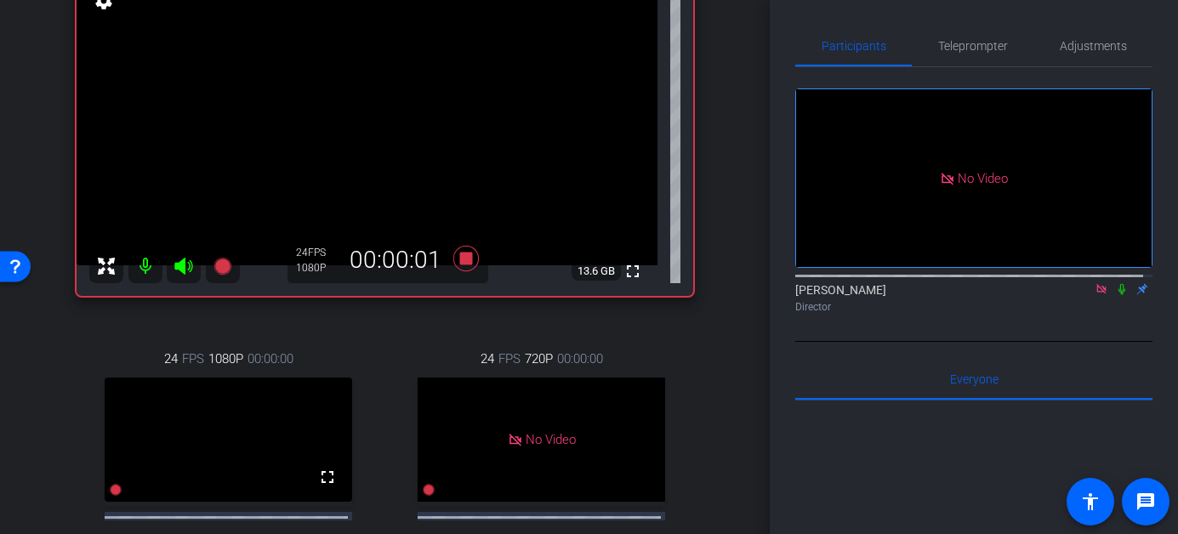
click at [1118, 295] on icon at bounding box center [1121, 289] width 7 height 11
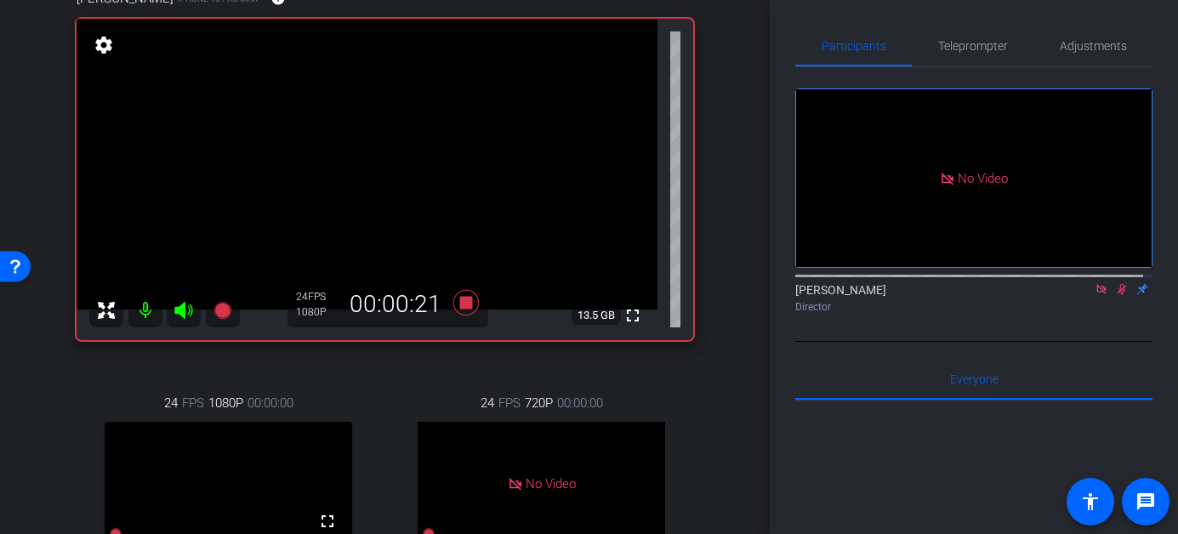
scroll to position [174, 0]
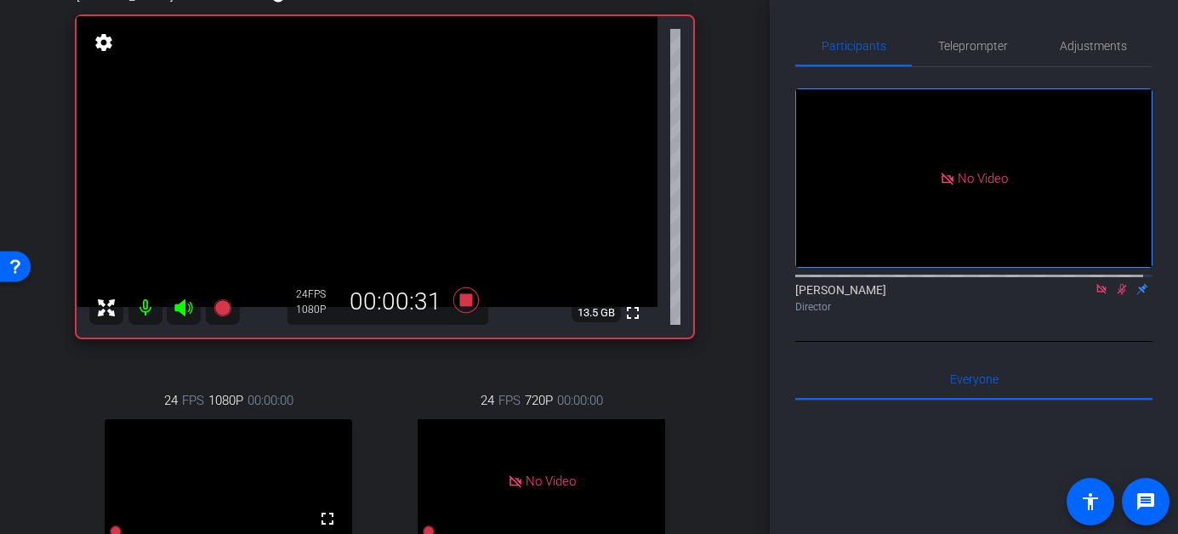
click at [1118, 295] on icon at bounding box center [1122, 289] width 9 height 11
click at [1118, 295] on icon at bounding box center [1122, 289] width 14 height 12
click at [1115, 295] on icon at bounding box center [1122, 289] width 14 height 12
click at [1118, 295] on icon at bounding box center [1122, 289] width 9 height 11
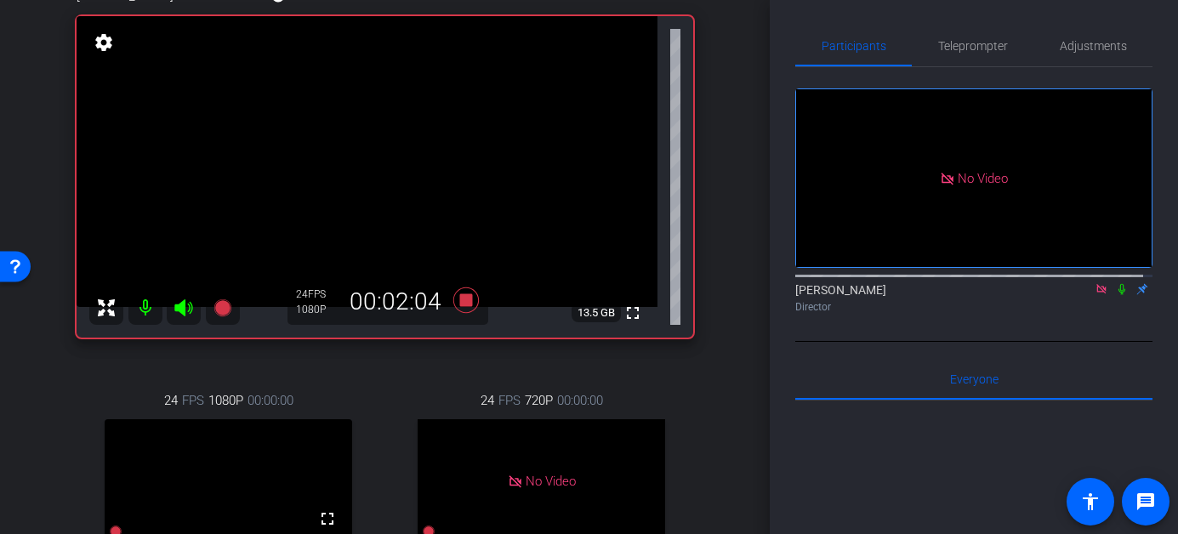
click at [1115, 295] on icon at bounding box center [1122, 289] width 14 height 12
click at [1118, 295] on icon at bounding box center [1122, 289] width 9 height 11
click at [1118, 295] on icon at bounding box center [1121, 289] width 7 height 11
click at [1118, 295] on icon at bounding box center [1122, 289] width 9 height 11
click at [1117, 295] on icon at bounding box center [1122, 289] width 14 height 12
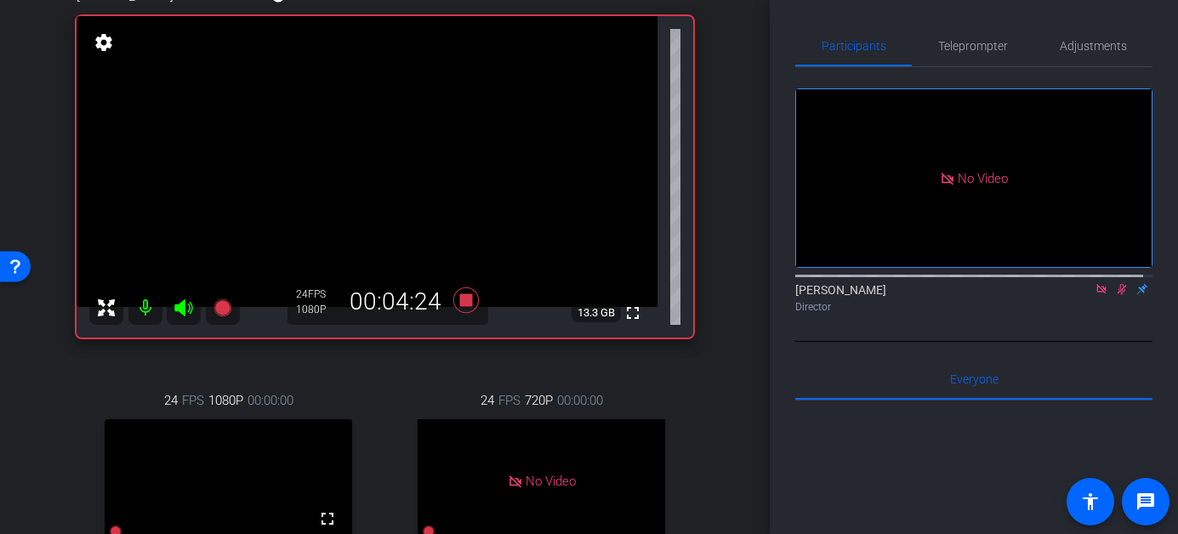
click at [1118, 295] on icon at bounding box center [1122, 289] width 9 height 11
click at [1115, 295] on icon at bounding box center [1122, 289] width 14 height 12
click at [1118, 295] on icon at bounding box center [1122, 289] width 9 height 11
click at [1115, 295] on icon at bounding box center [1122, 289] width 14 height 12
click at [1118, 295] on icon at bounding box center [1122, 289] width 9 height 11
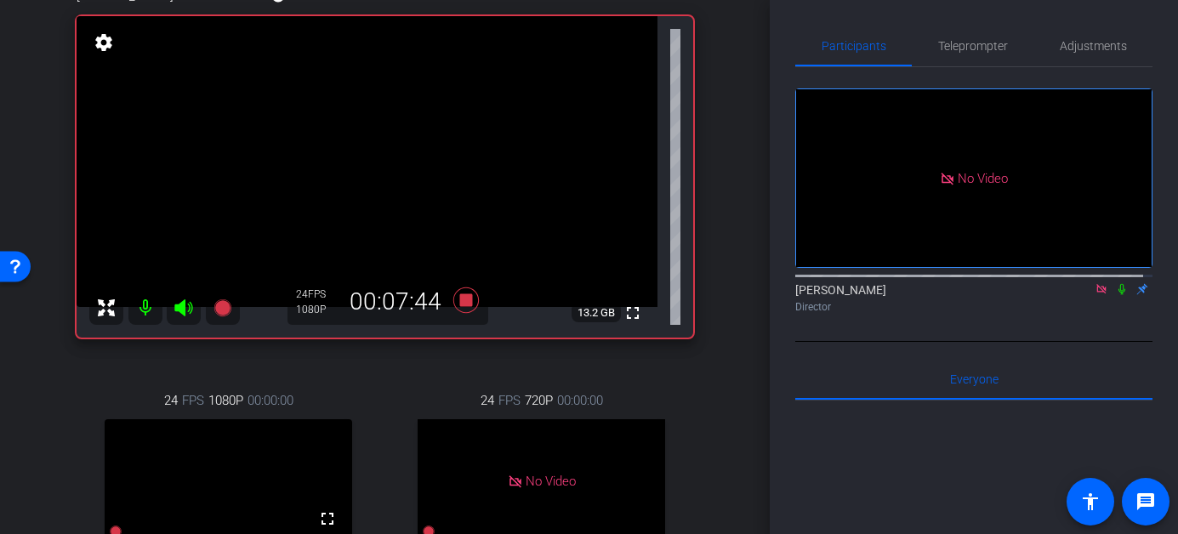
click at [1115, 295] on icon at bounding box center [1122, 289] width 14 height 12
click at [1118, 295] on icon at bounding box center [1122, 289] width 9 height 11
click at [1118, 295] on icon at bounding box center [1121, 289] width 7 height 11
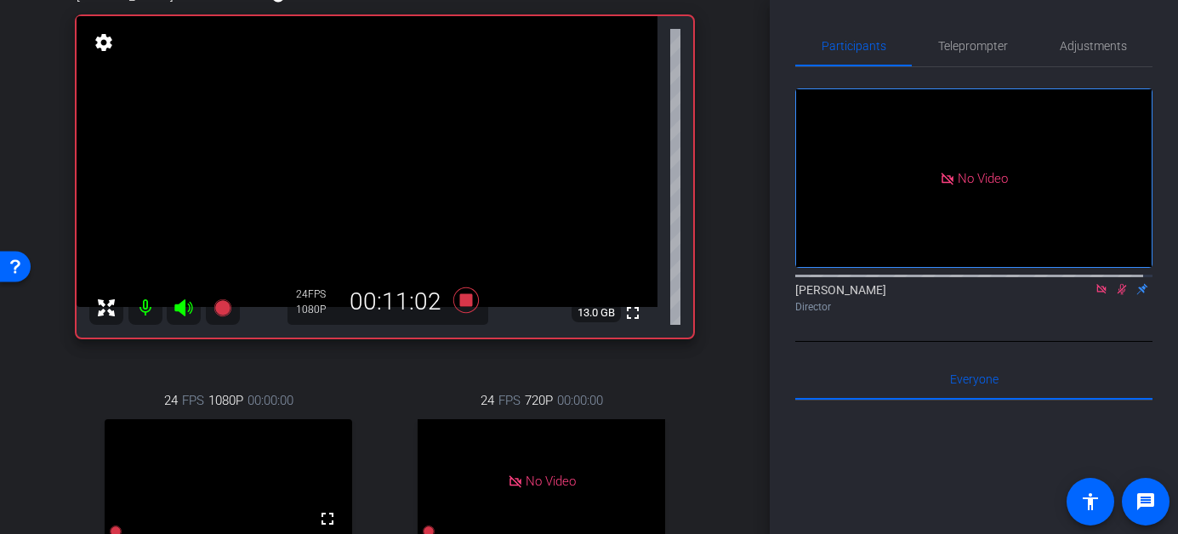
click at [1115, 295] on icon at bounding box center [1122, 289] width 14 height 12
click at [1112, 314] on div "Heather Jacoby Director" at bounding box center [973, 298] width 357 height 33
click at [1115, 295] on icon at bounding box center [1122, 289] width 14 height 12
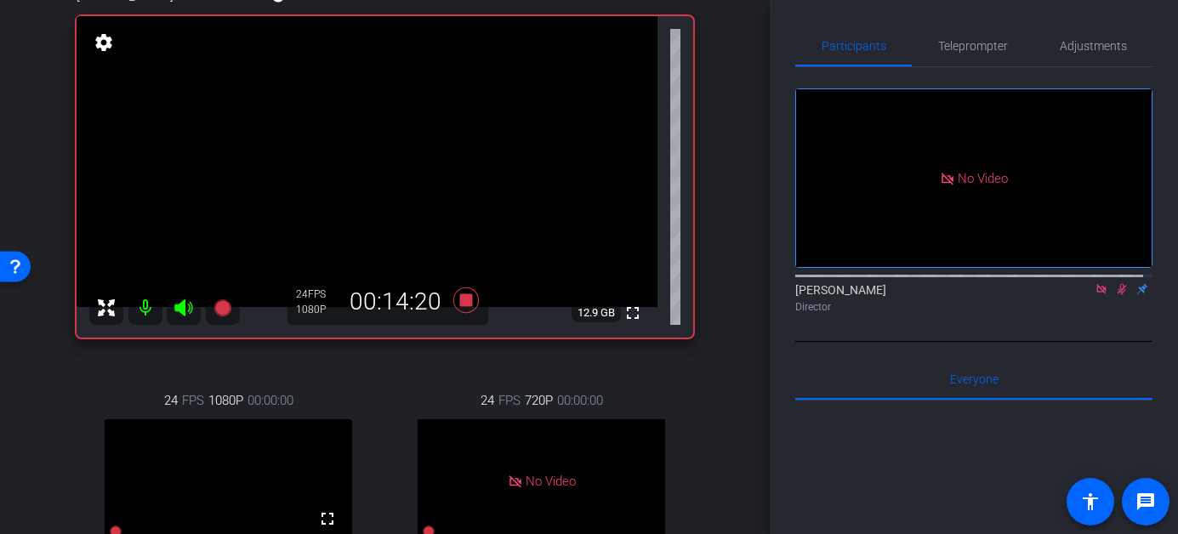
click at [1115, 295] on icon at bounding box center [1122, 289] width 14 height 12
click at [1118, 295] on icon at bounding box center [1122, 289] width 9 height 11
click at [1115, 295] on icon at bounding box center [1122, 289] width 14 height 12
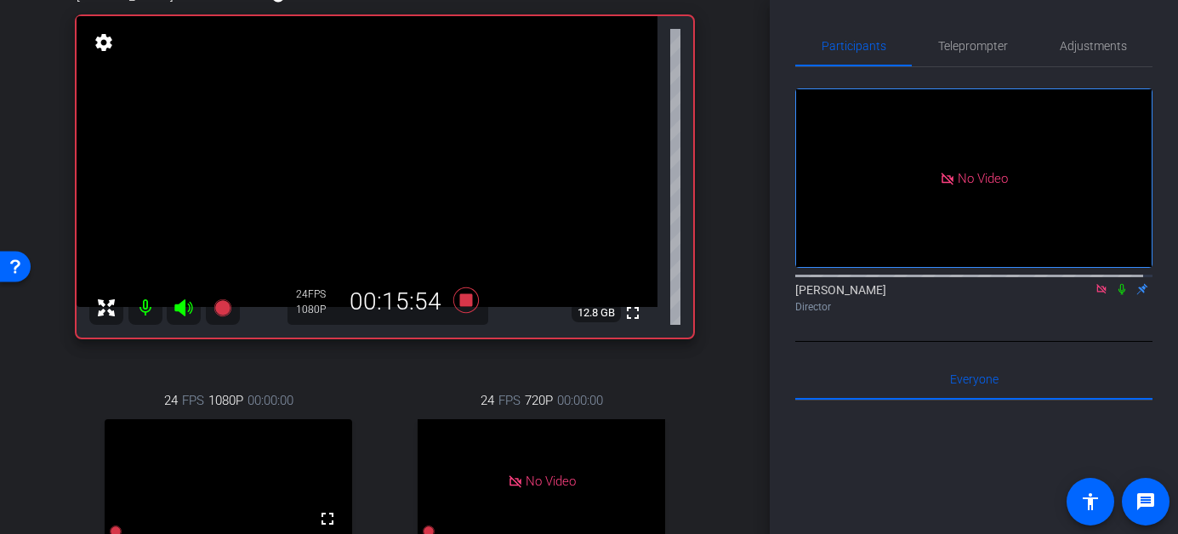
click at [1115, 295] on icon at bounding box center [1122, 289] width 14 height 12
click at [1117, 295] on icon at bounding box center [1122, 289] width 14 height 12
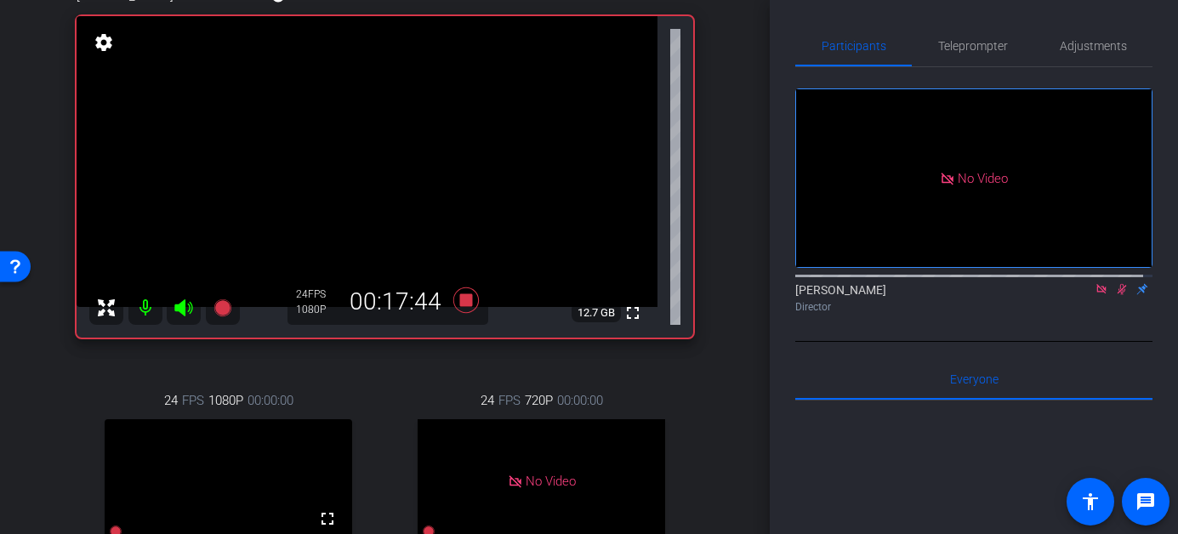
click at [1118, 295] on icon at bounding box center [1122, 289] width 9 height 11
click at [1115, 295] on icon at bounding box center [1122, 289] width 14 height 12
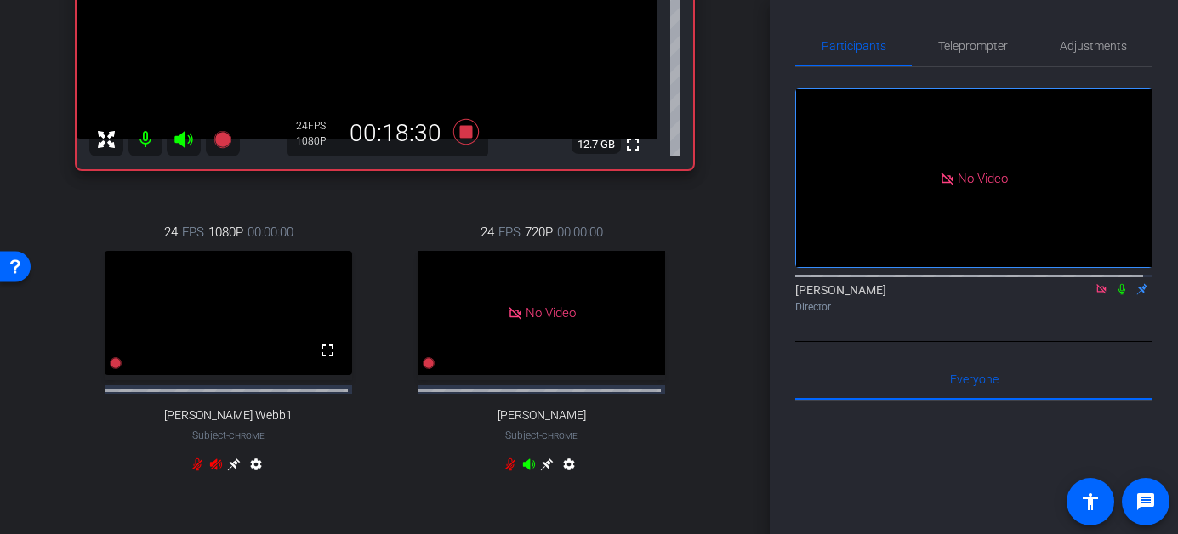
scroll to position [345, 0]
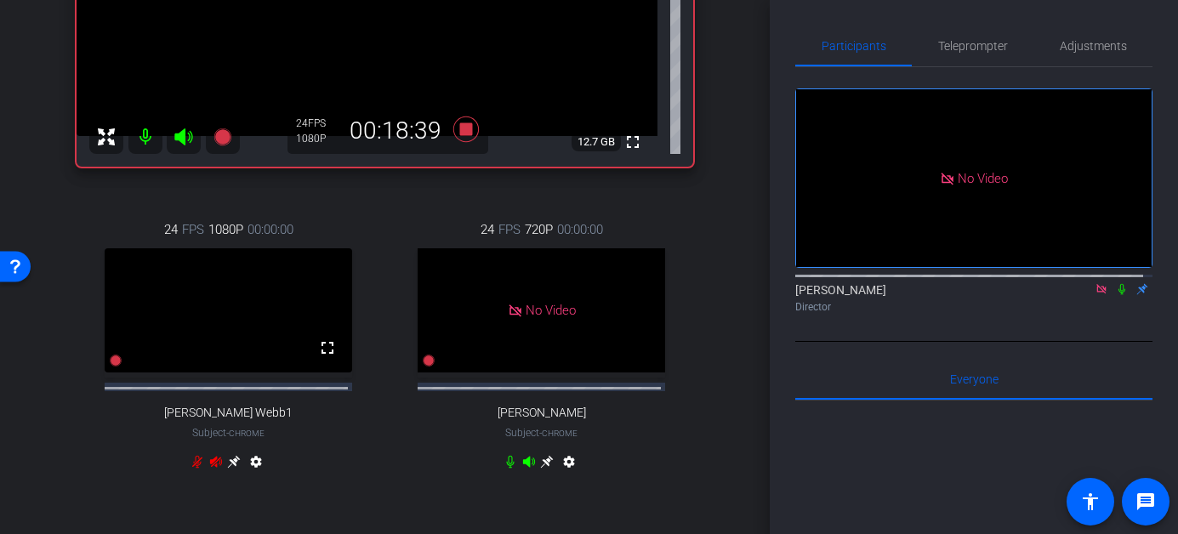
click at [1118, 295] on icon at bounding box center [1121, 289] width 7 height 11
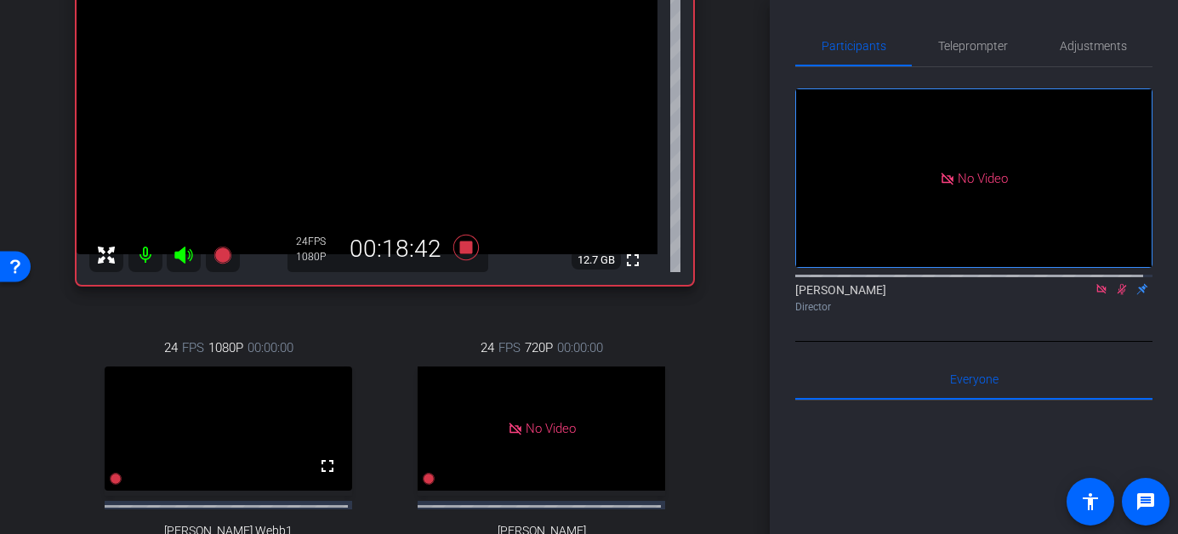
scroll to position [219, 0]
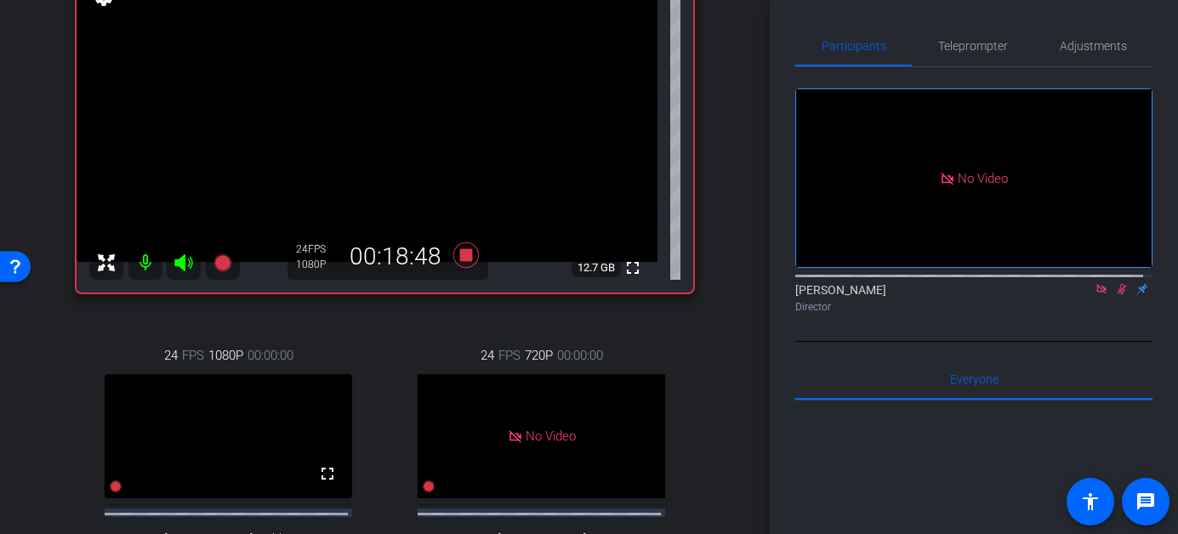
click at [1118, 295] on icon at bounding box center [1122, 289] width 9 height 11
click at [1118, 295] on icon at bounding box center [1121, 289] width 7 height 11
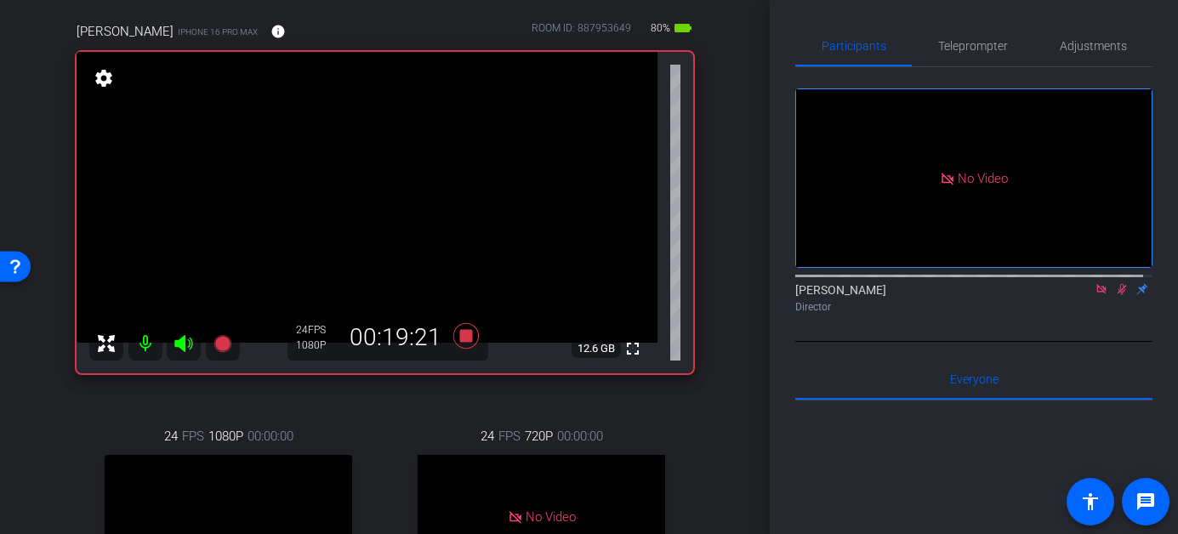
scroll to position [139, 0]
click at [1115, 295] on icon at bounding box center [1122, 289] width 14 height 12
click at [1095, 295] on icon at bounding box center [1102, 289] width 14 height 12
click at [1098, 295] on icon at bounding box center [1101, 289] width 7 height 11
click at [1097, 295] on icon at bounding box center [1101, 289] width 9 height 11
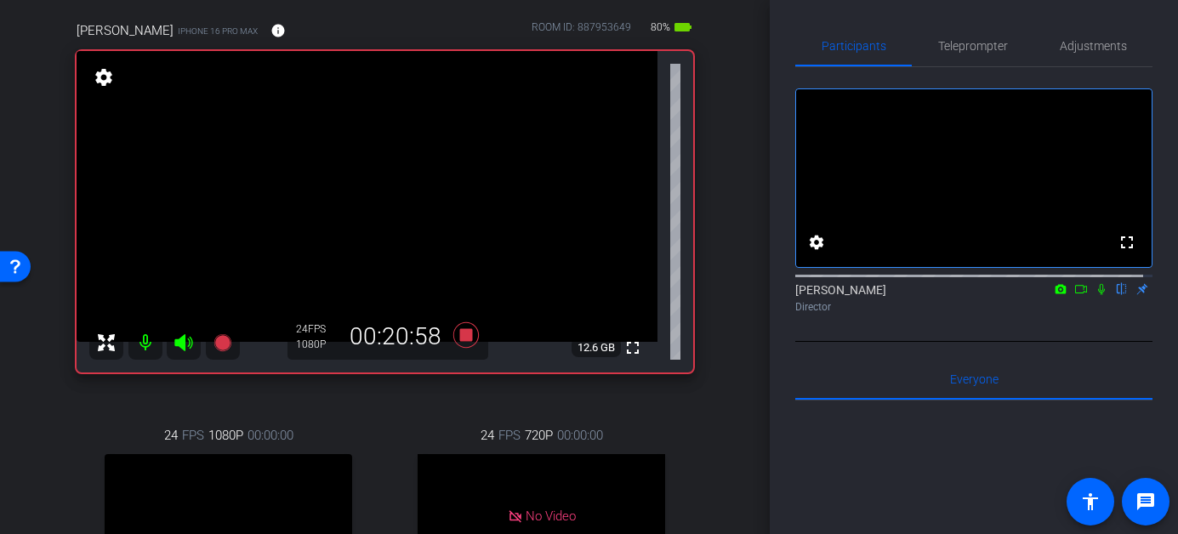
click at [1098, 295] on icon at bounding box center [1101, 289] width 7 height 11
click at [1097, 295] on icon at bounding box center [1101, 289] width 9 height 11
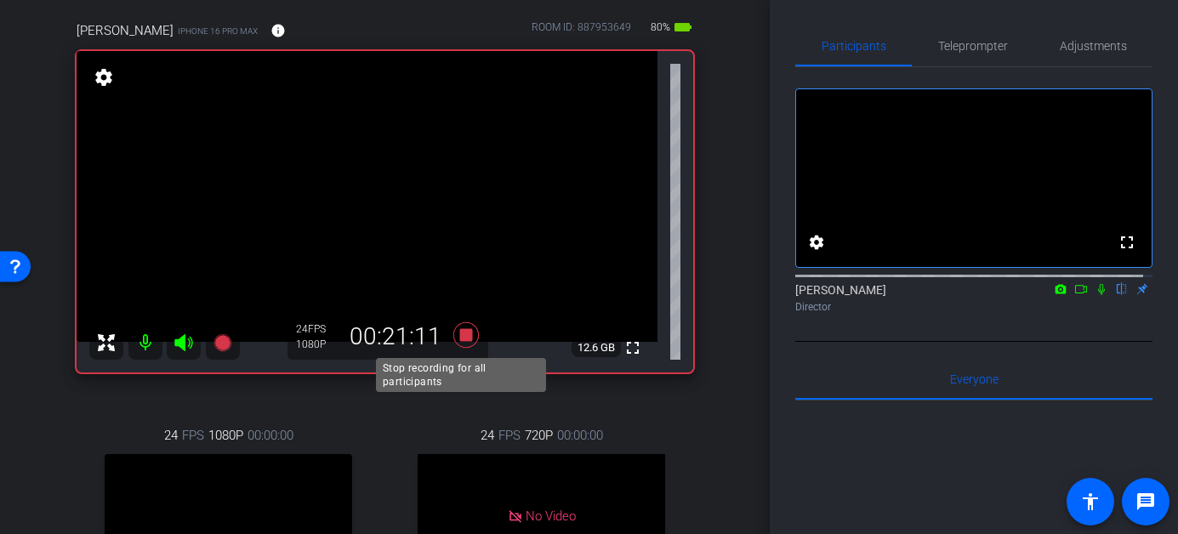
click at [462, 338] on icon at bounding box center [465, 335] width 26 height 26
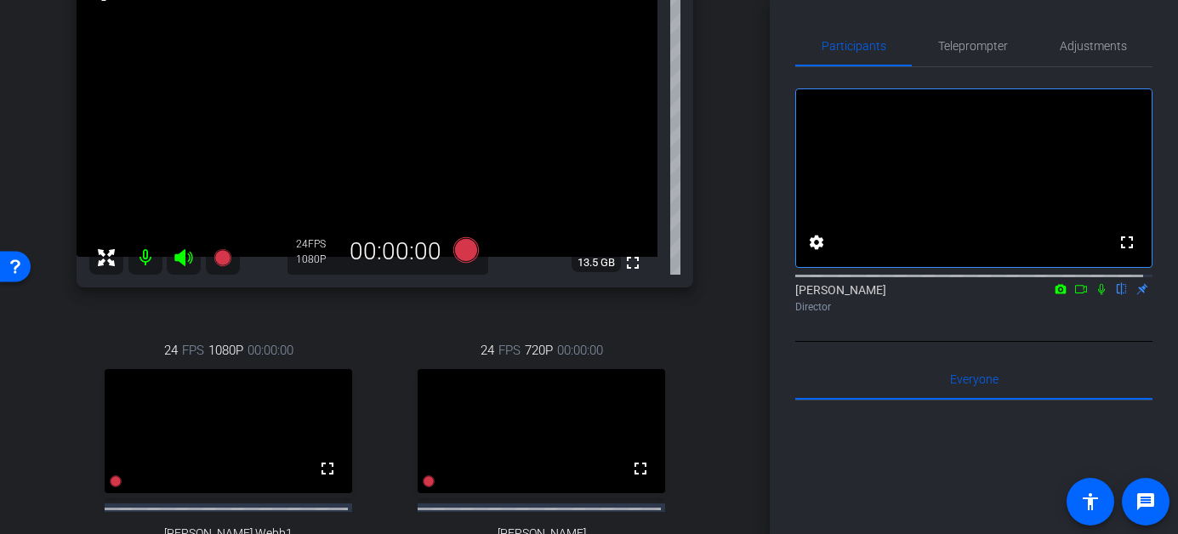
scroll to position [224, 0]
click at [1095, 295] on icon at bounding box center [1102, 289] width 14 height 12
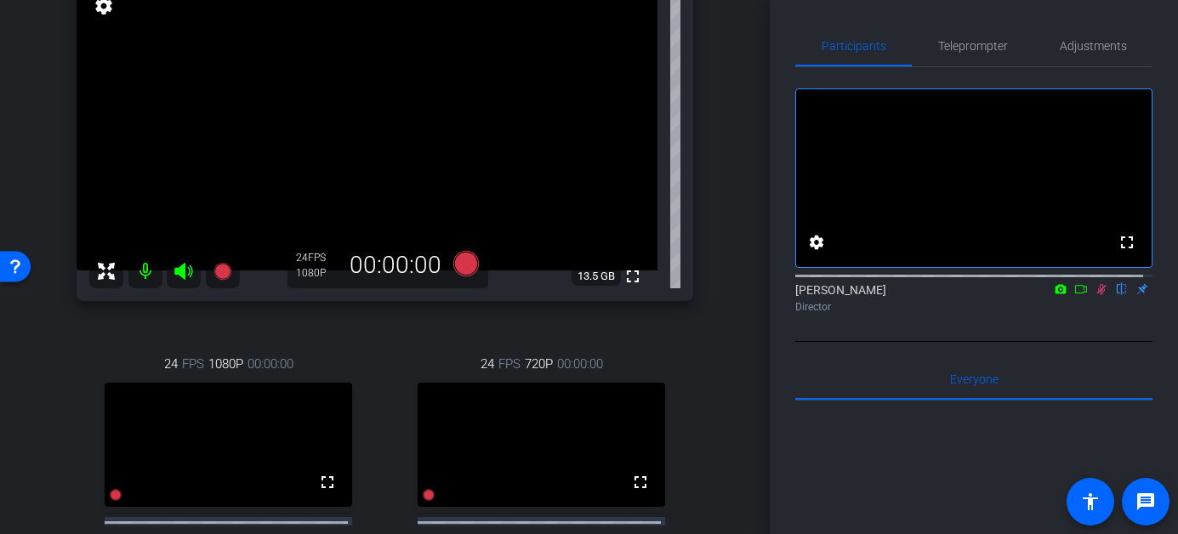
scroll to position [185, 0]
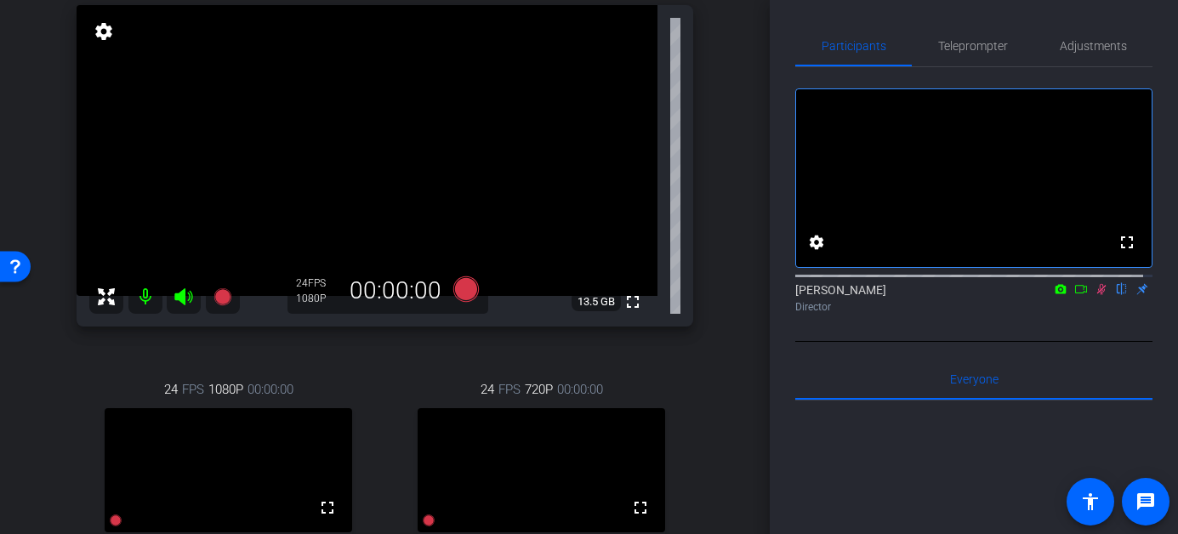
click at [1095, 295] on icon at bounding box center [1102, 289] width 14 height 12
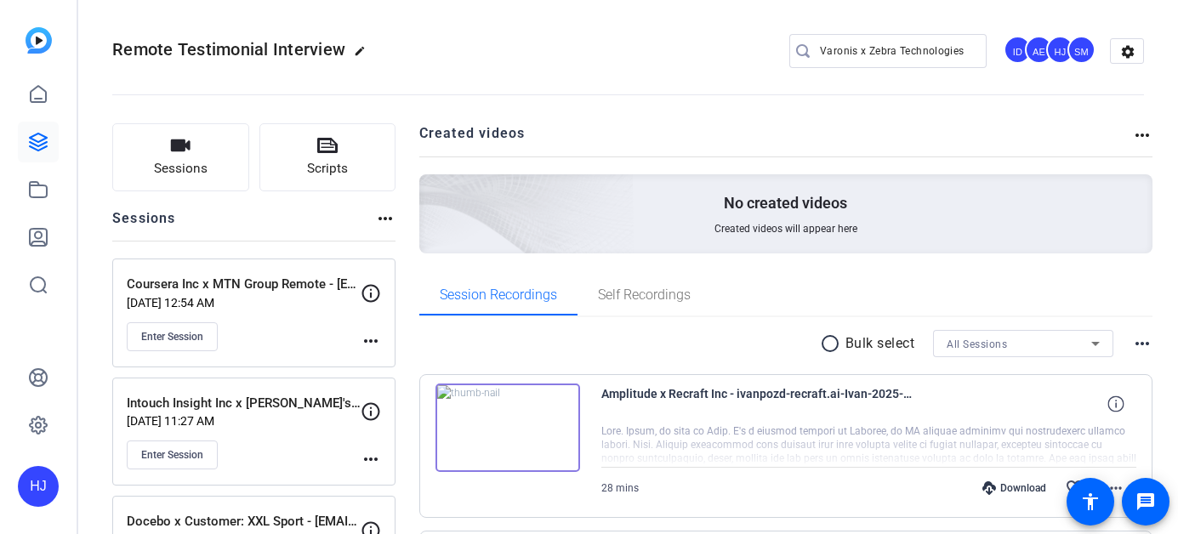
click at [825, 63] on div "Varonis x Zebra Technologies" at bounding box center [896, 51] width 153 height 34
click at [829, 54] on input "Varonis x Zebra Technologies" at bounding box center [896, 51] width 153 height 20
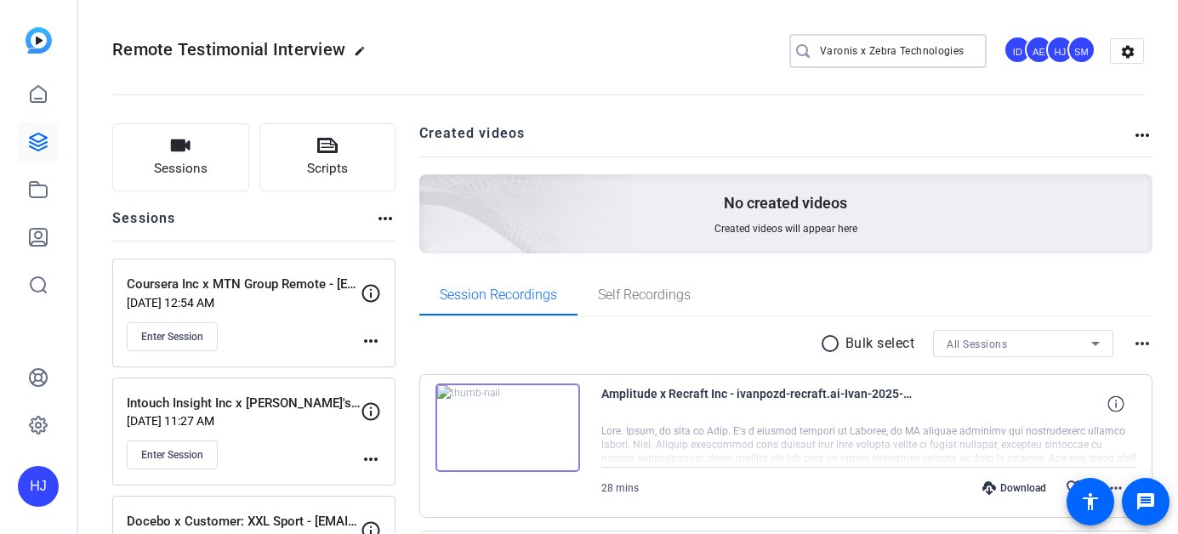
click at [848, 48] on input "Varonis x Zebra Technologies" at bounding box center [896, 51] width 153 height 20
drag, startPoint x: 860, startPoint y: 60, endPoint x: 873, endPoint y: 49, distance: 16.3
click at [860, 60] on input "Varonis x Zebra Technologies" at bounding box center [896, 51] width 153 height 20
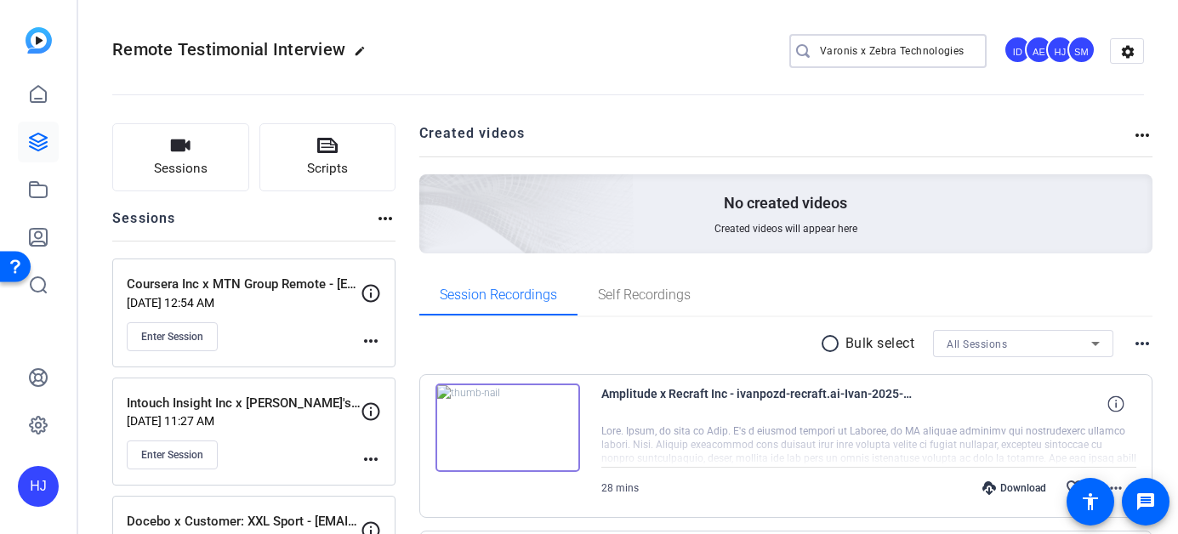
click at [860, 53] on input "Varonis x Zebra Technologies" at bounding box center [896, 51] width 153 height 20
click at [873, 49] on input "Varonis x Zebra Technologies" at bounding box center [896, 51] width 153 height 20
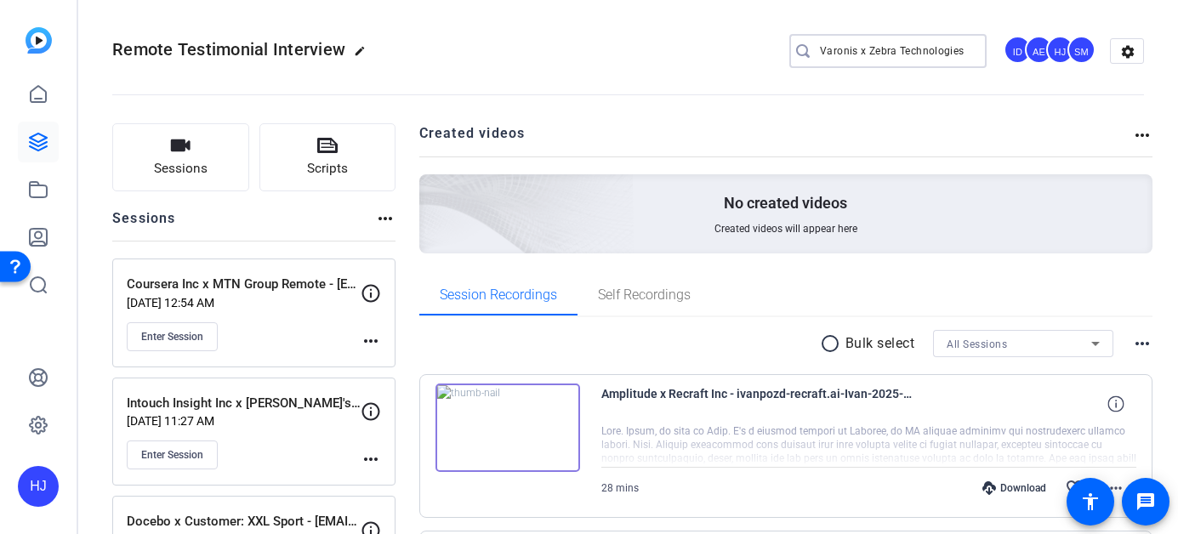
click at [873, 49] on input "Varonis x Zebra Technologies" at bounding box center [896, 51] width 153 height 20
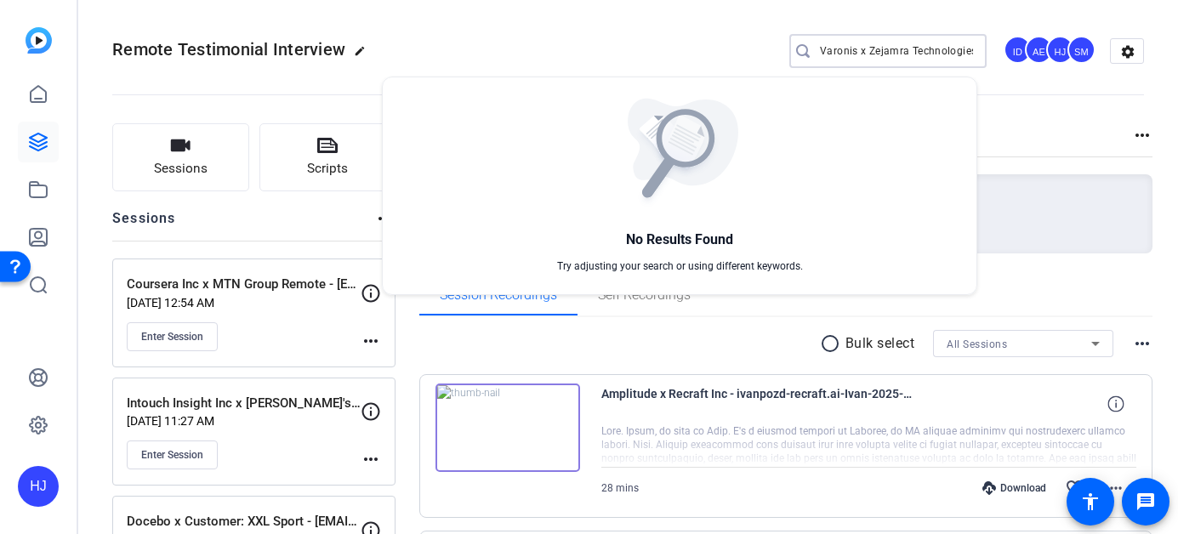
type input "Varonis x Zejamra Technologies"
